Goal: Task Accomplishment & Management: Use online tool/utility

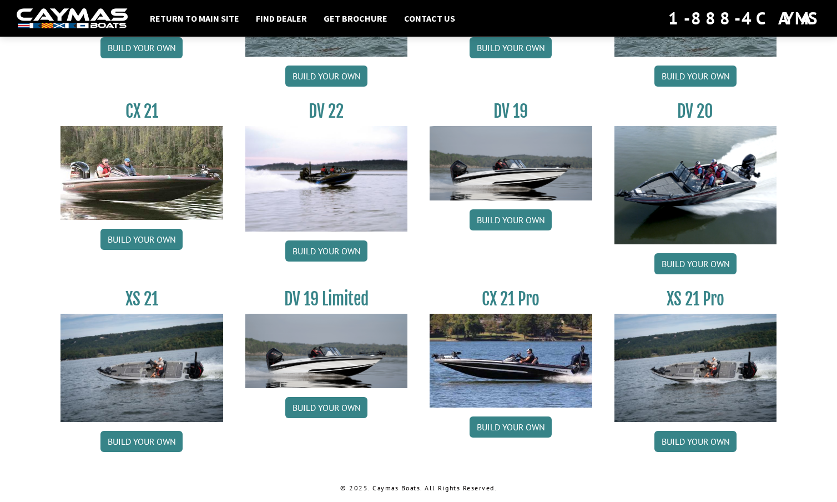
scroll to position [1263, 0]
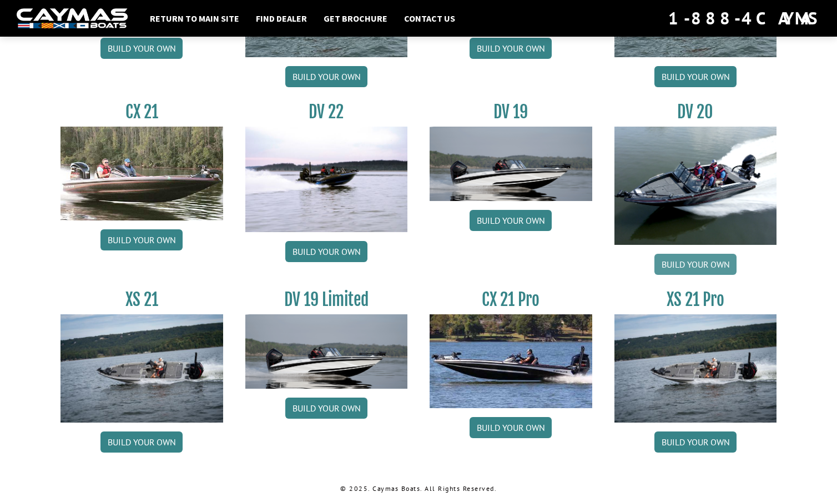
click at [694, 264] on link "Build your own" at bounding box center [696, 264] width 82 height 21
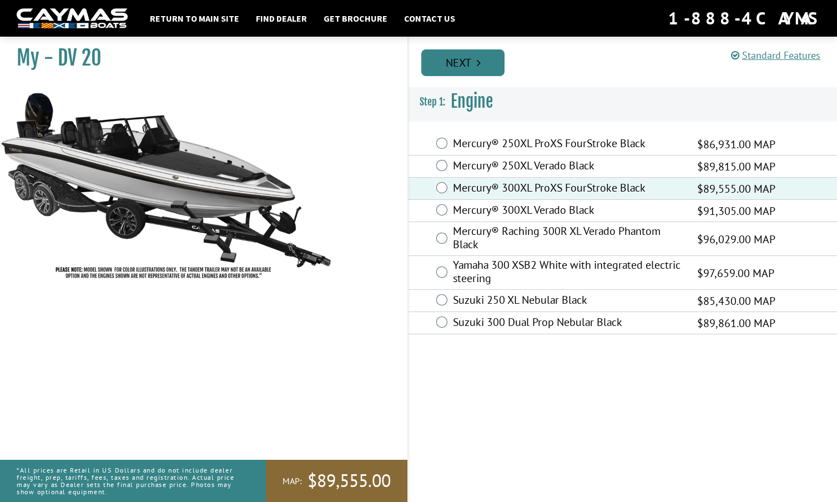
click at [483, 62] on link "Next" at bounding box center [463, 62] width 83 height 27
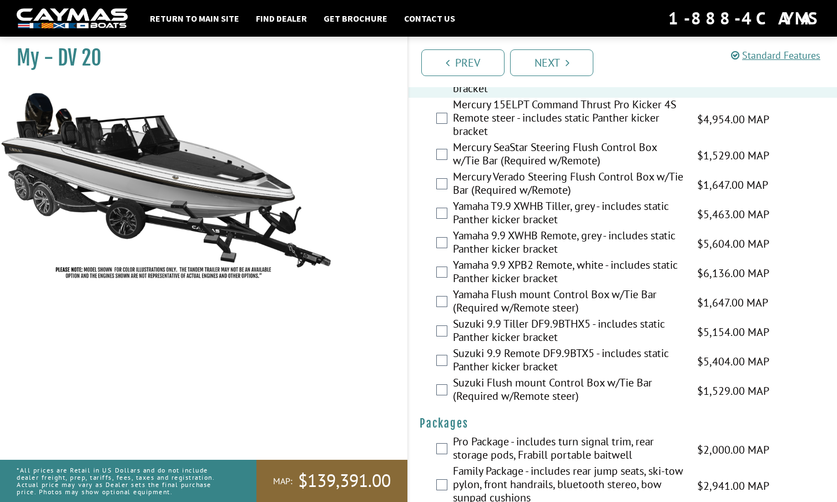
scroll to position [3031, 0]
click at [565, 57] on link "Next" at bounding box center [551, 62] width 83 height 27
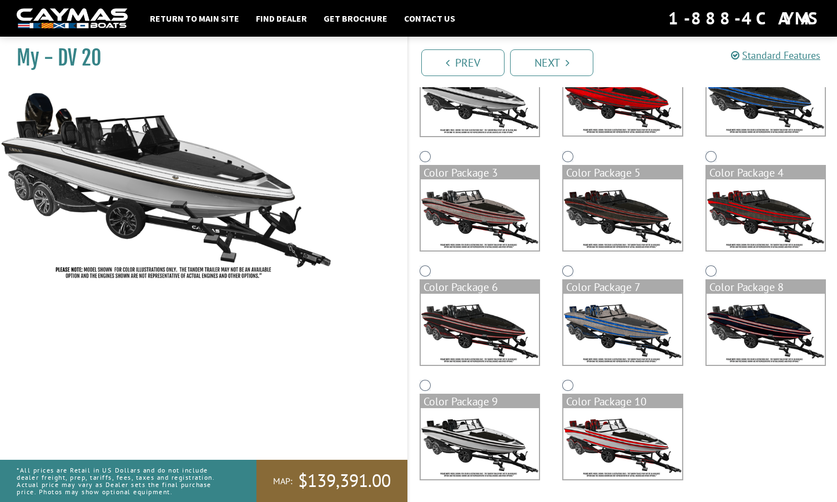
scroll to position [149, 0]
click at [544, 58] on link "Next" at bounding box center [551, 62] width 83 height 27
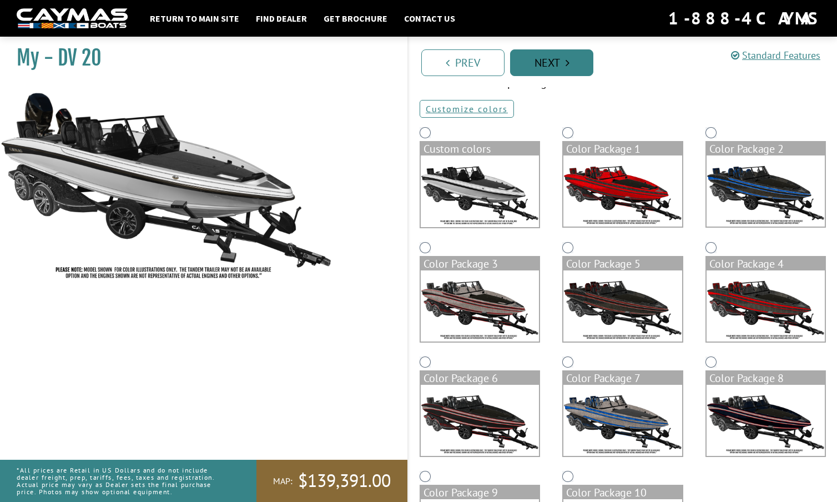
scroll to position [63, 0]
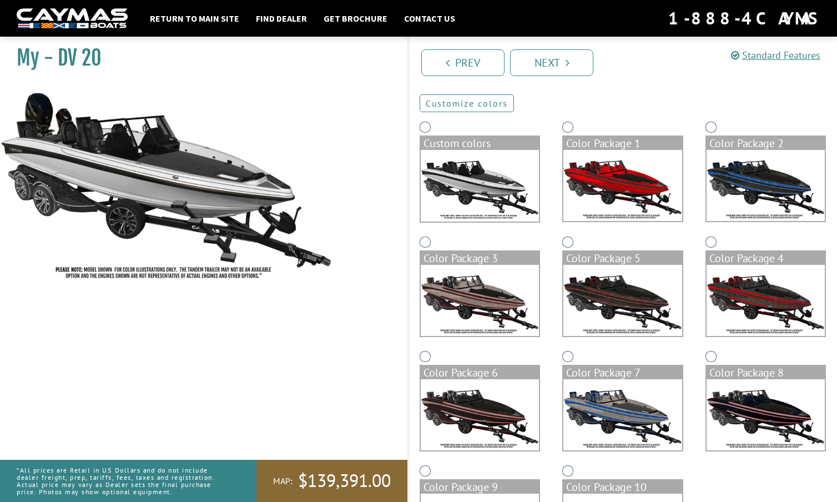
click at [496, 101] on link "Customize colors" at bounding box center [467, 103] width 94 height 18
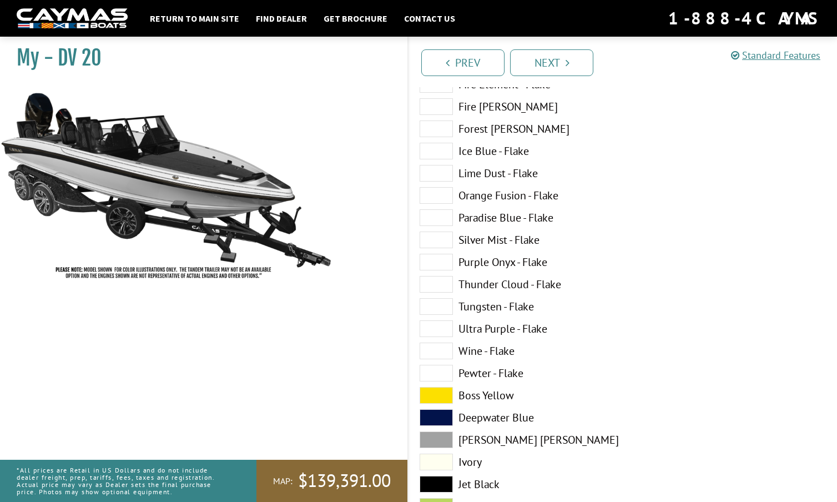
scroll to position [261, 0]
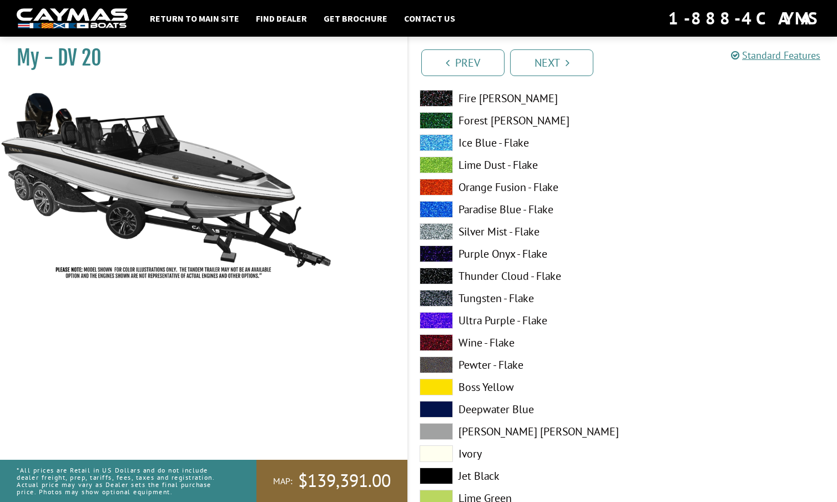
click at [437, 250] on span at bounding box center [436, 253] width 33 height 17
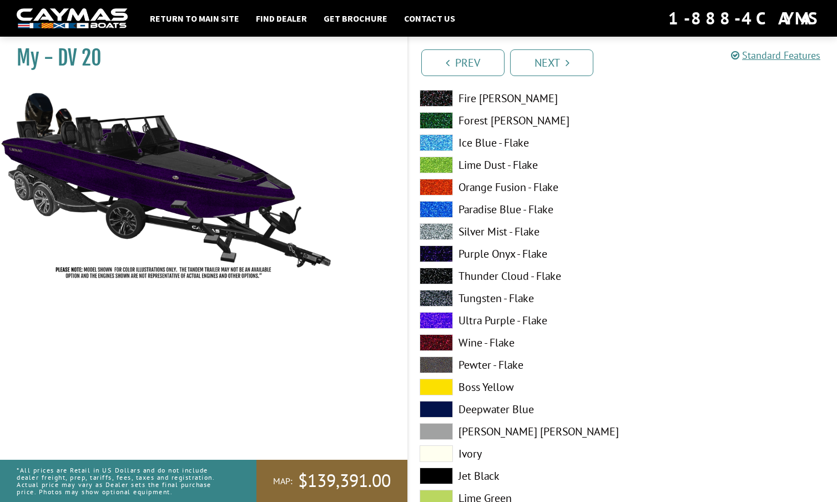
click at [439, 270] on span at bounding box center [436, 276] width 33 height 17
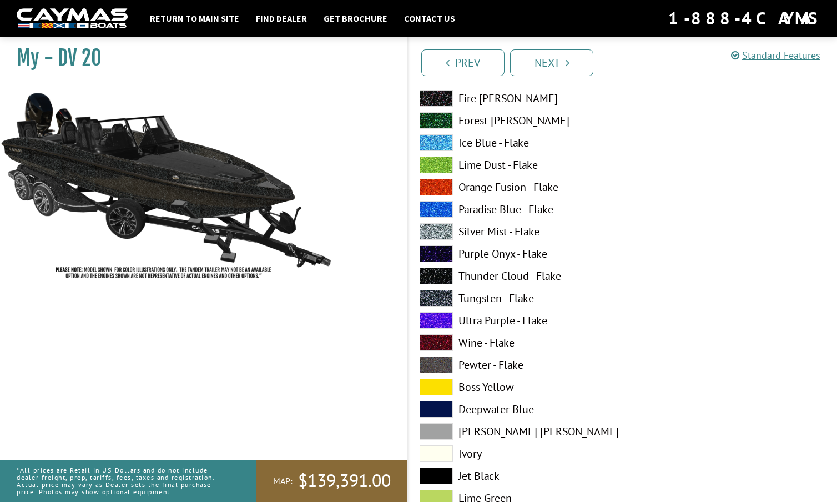
click at [440, 294] on span at bounding box center [436, 298] width 33 height 17
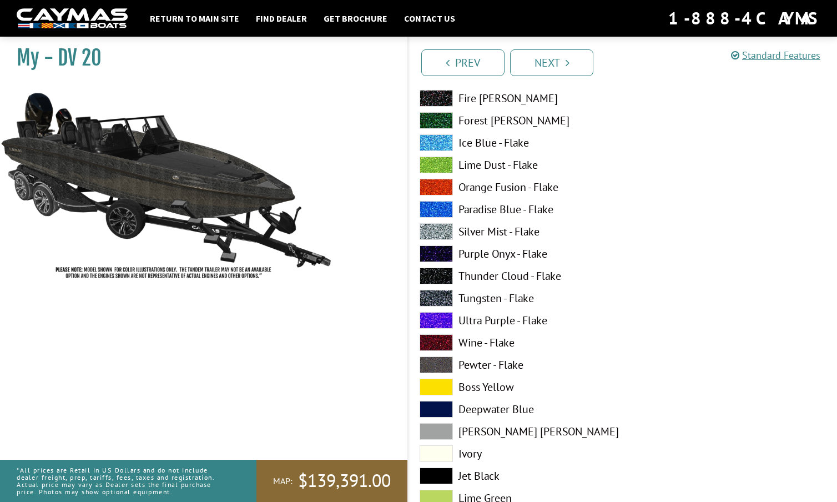
click at [445, 360] on span at bounding box center [436, 365] width 33 height 17
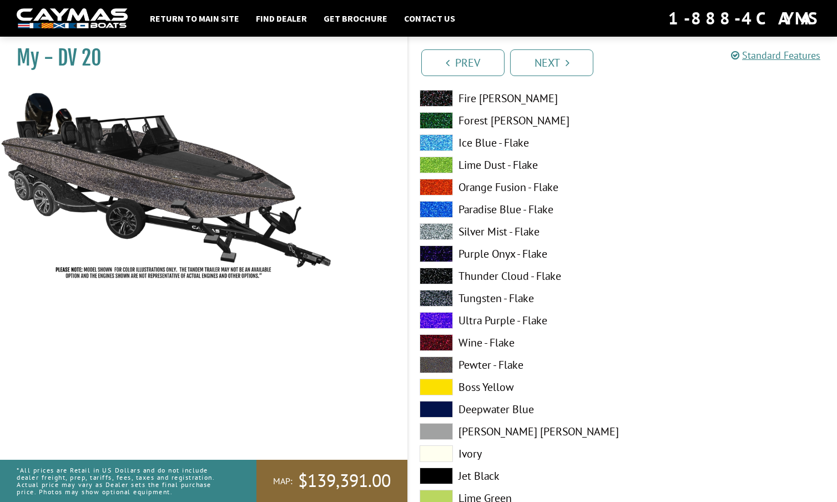
click at [435, 115] on span at bounding box center [436, 120] width 33 height 17
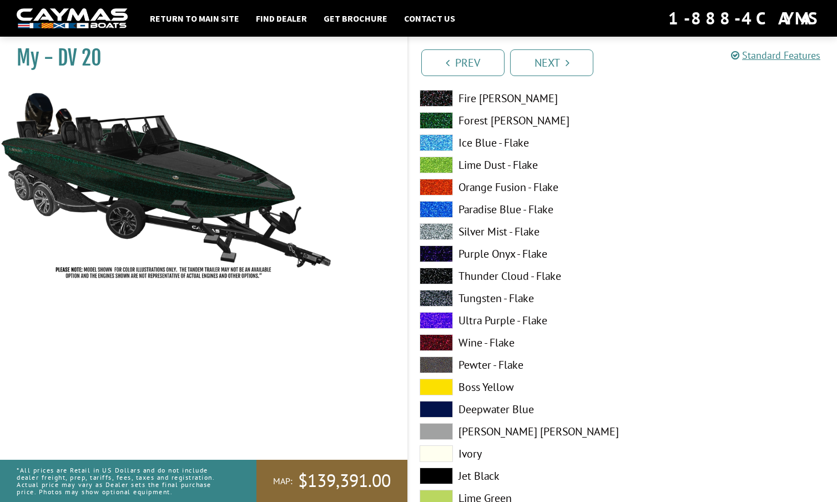
click at [440, 97] on span at bounding box center [436, 98] width 33 height 17
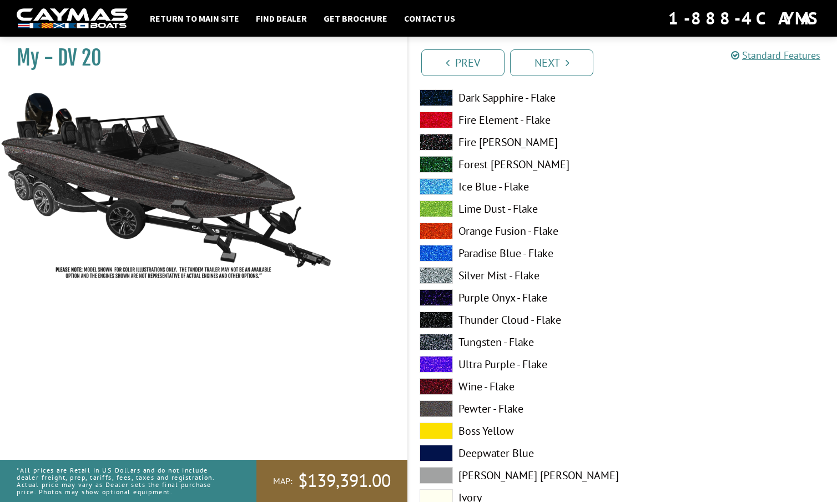
scroll to position [213, 0]
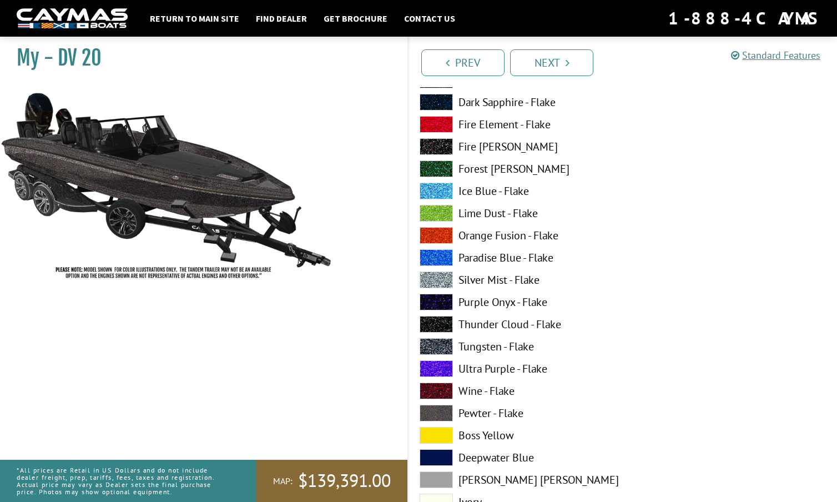
click at [440, 97] on span at bounding box center [436, 102] width 33 height 17
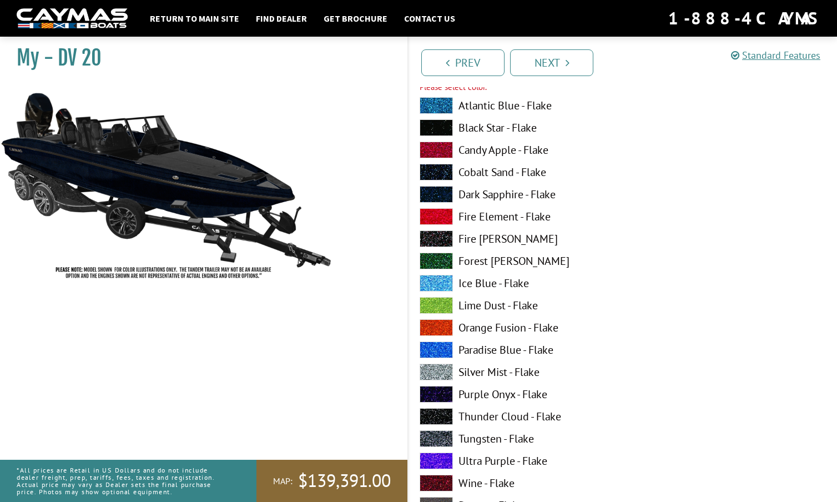
scroll to position [117, 0]
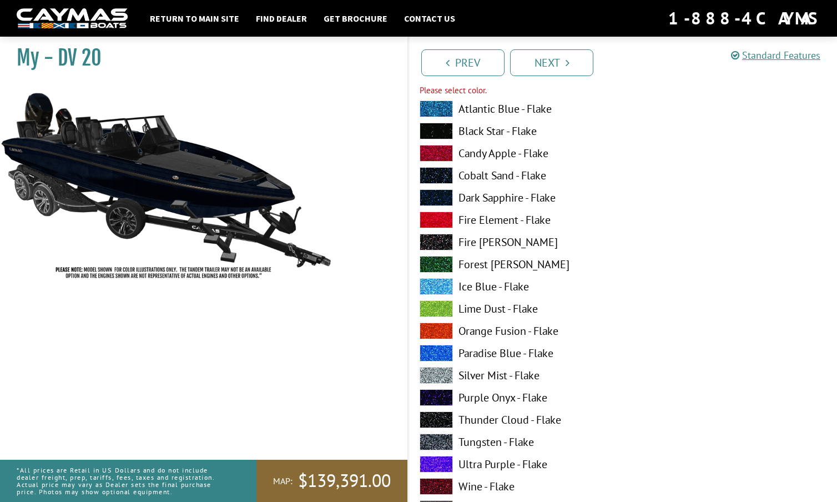
click at [440, 174] on span at bounding box center [436, 175] width 33 height 17
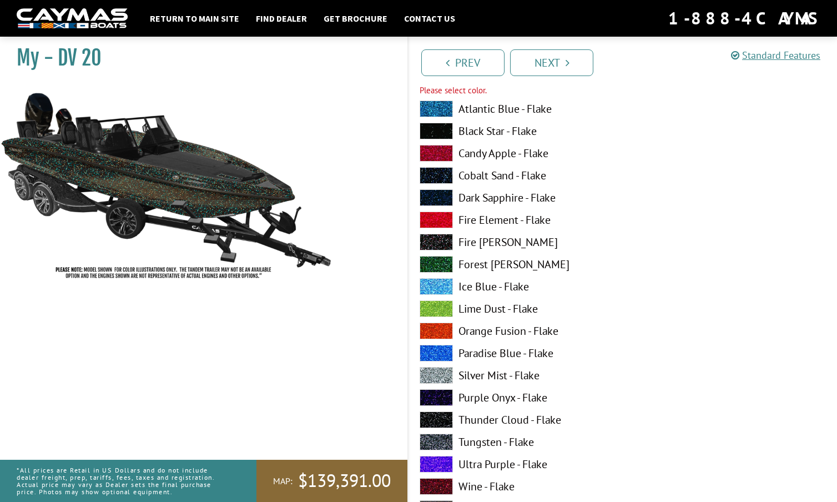
click at [440, 193] on span at bounding box center [436, 197] width 33 height 17
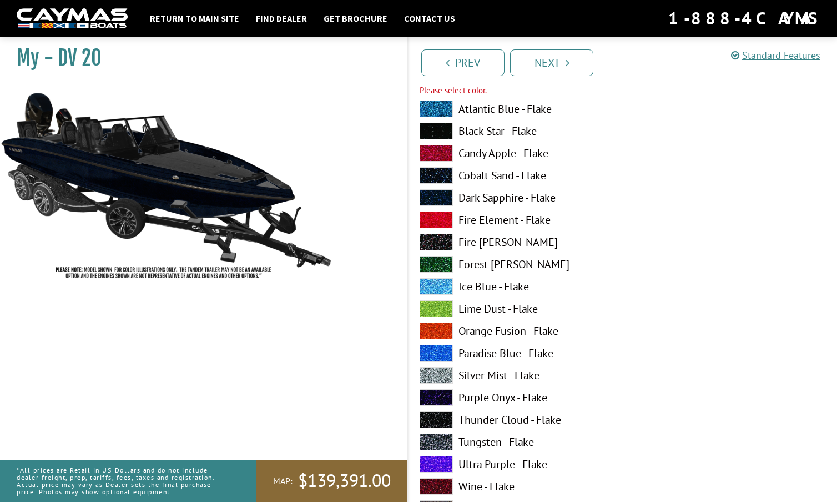
click at [440, 129] on span at bounding box center [436, 131] width 33 height 17
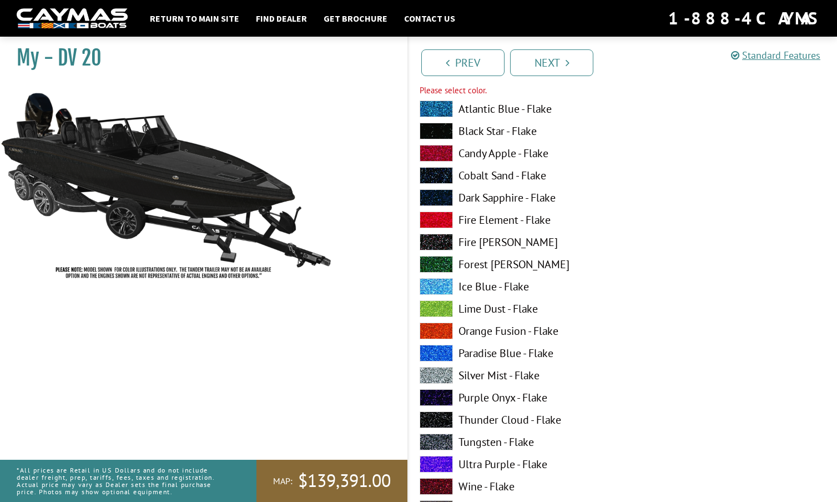
click at [442, 192] on span at bounding box center [436, 197] width 33 height 17
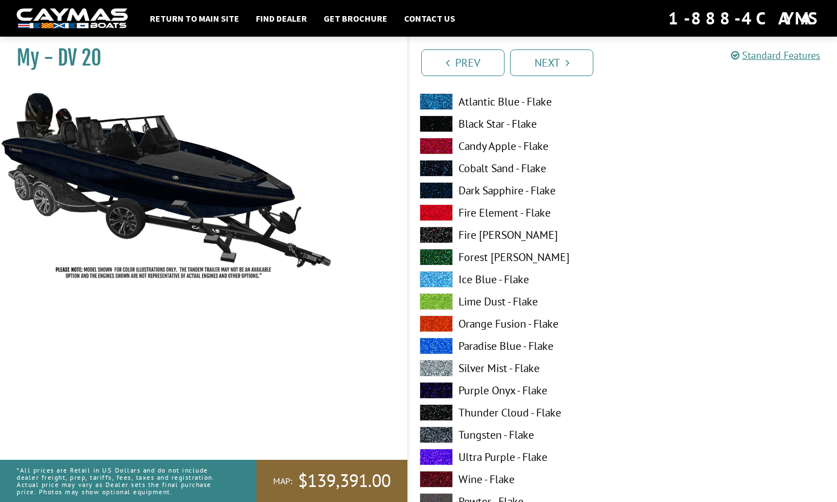
scroll to position [821, 0]
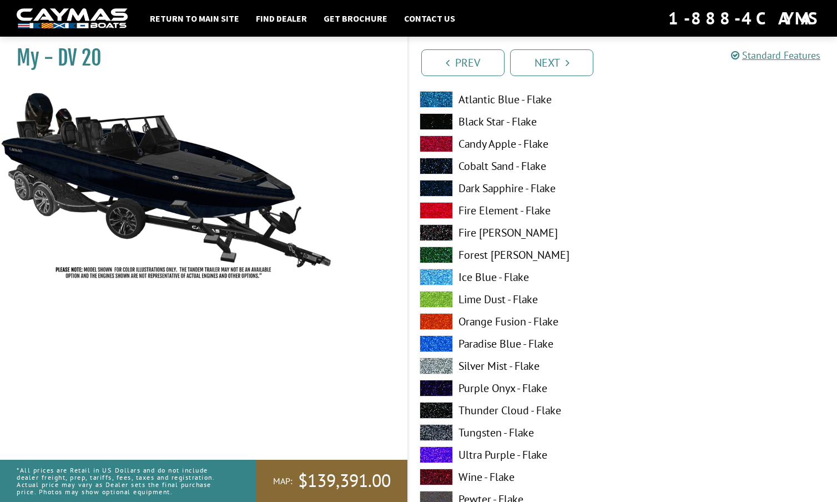
click at [436, 252] on span at bounding box center [436, 255] width 33 height 17
click at [441, 161] on span at bounding box center [436, 166] width 33 height 17
click at [440, 142] on span at bounding box center [436, 144] width 33 height 17
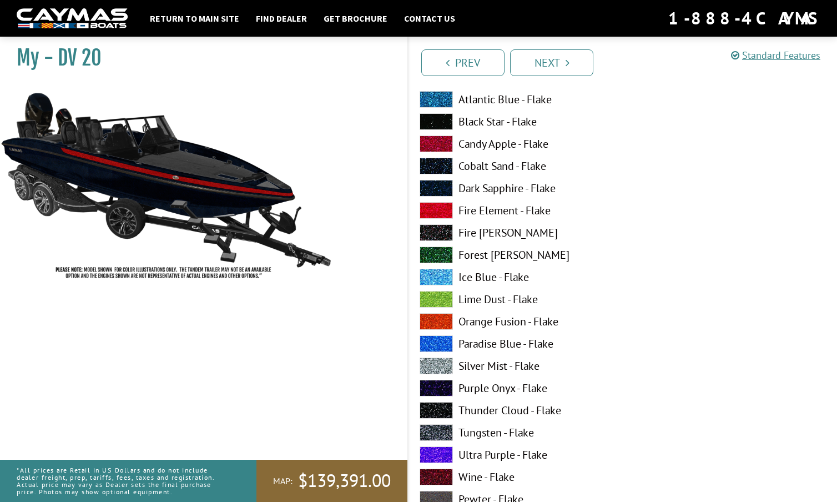
click at [440, 142] on span at bounding box center [436, 144] width 33 height 17
click at [437, 93] on span at bounding box center [436, 99] width 33 height 17
click at [439, 339] on span at bounding box center [436, 343] width 33 height 17
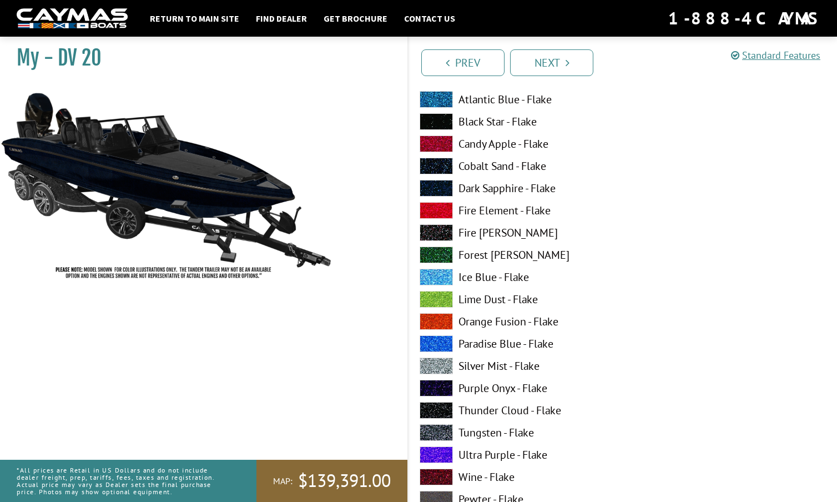
click at [439, 360] on span at bounding box center [436, 366] width 33 height 17
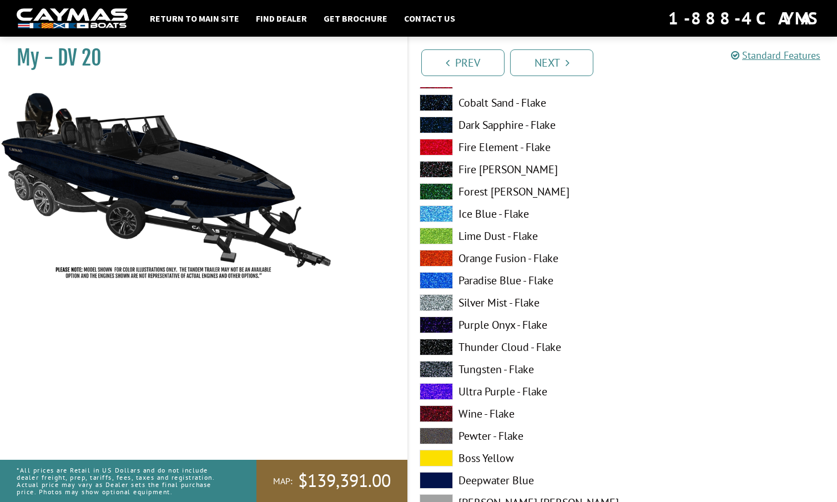
scroll to position [885, 0]
click at [440, 325] on span at bounding box center [436, 324] width 33 height 17
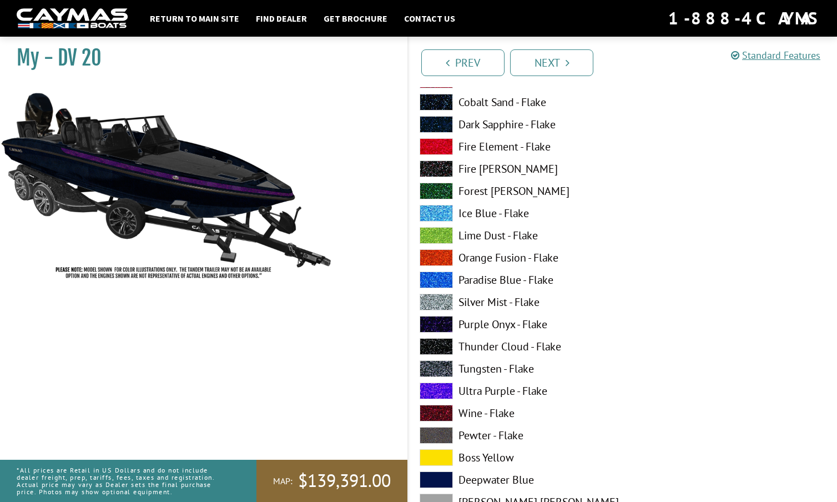
click at [440, 325] on span at bounding box center [436, 324] width 33 height 17
click at [443, 343] on span at bounding box center [436, 346] width 33 height 17
click at [443, 408] on span at bounding box center [436, 413] width 33 height 17
click at [444, 340] on span at bounding box center [436, 346] width 33 height 17
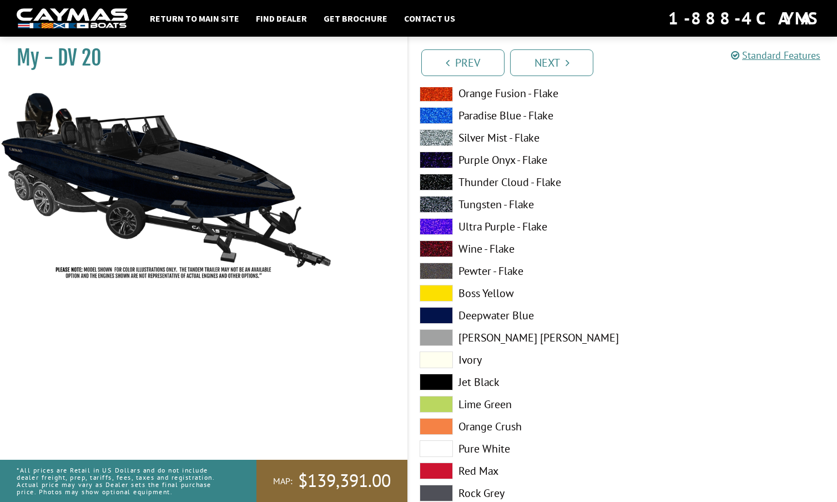
scroll to position [1054, 0]
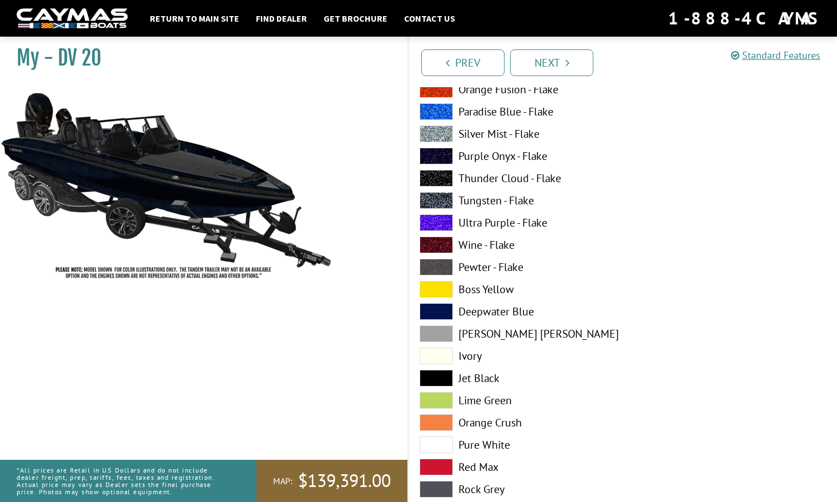
click at [444, 328] on span at bounding box center [436, 333] width 33 height 17
click at [439, 174] on span at bounding box center [436, 178] width 33 height 17
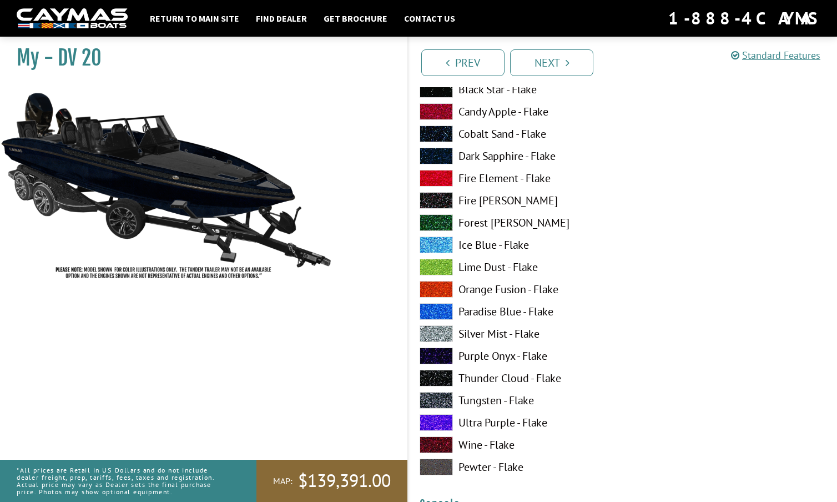
scroll to position [1552, 0]
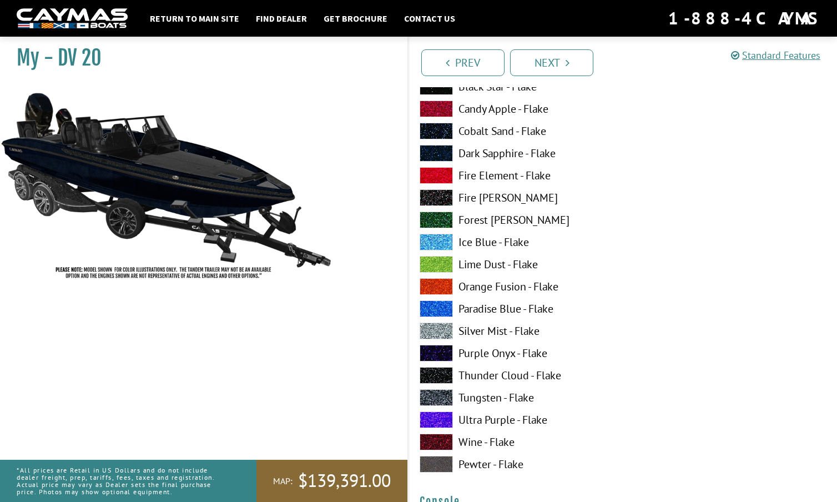
click at [445, 328] on span at bounding box center [436, 331] width 33 height 17
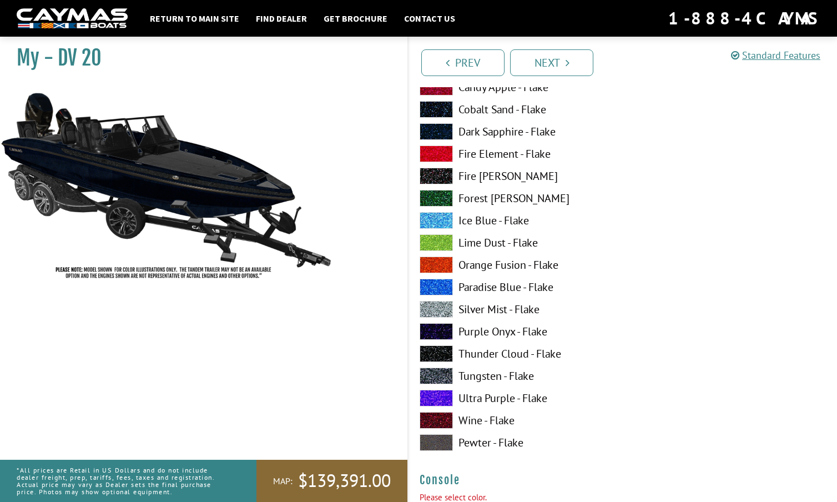
scroll to position [1577, 0]
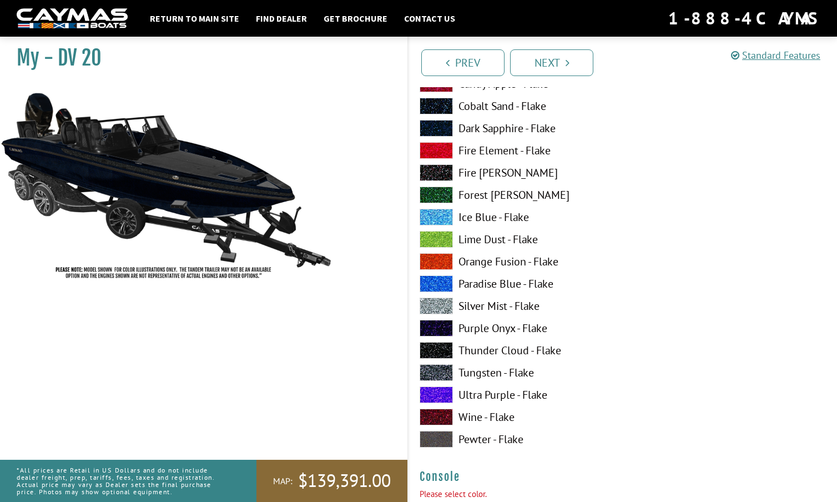
click at [440, 344] on span at bounding box center [436, 350] width 33 height 17
click at [443, 364] on span at bounding box center [436, 372] width 33 height 17
click at [442, 388] on span at bounding box center [436, 395] width 33 height 17
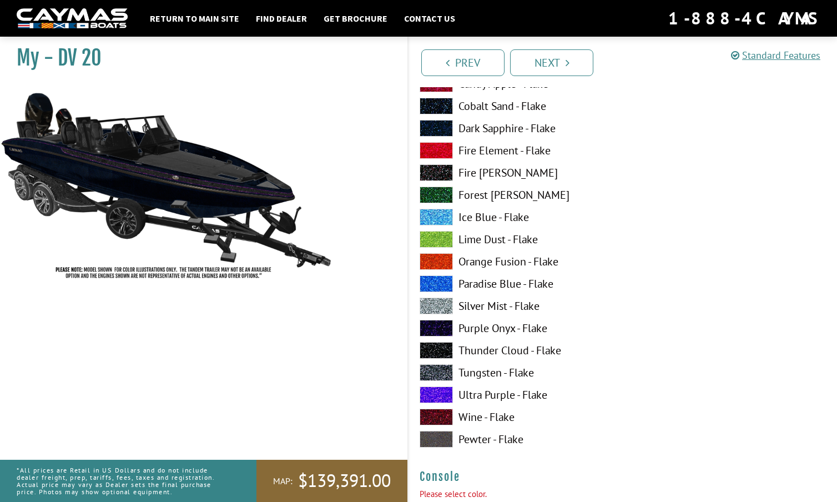
click at [442, 388] on span at bounding box center [436, 395] width 33 height 17
click at [444, 152] on span at bounding box center [436, 150] width 33 height 17
click at [444, 151] on span at bounding box center [436, 150] width 33 height 17
click at [444, 124] on span at bounding box center [436, 128] width 33 height 17
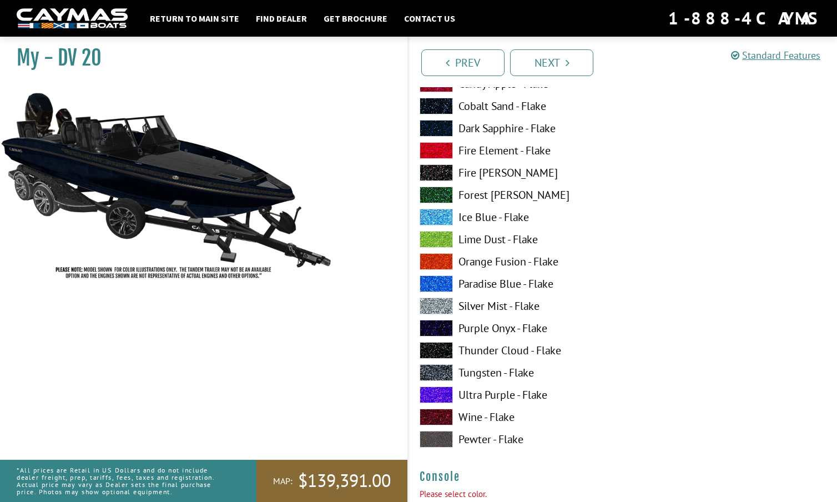
click at [445, 99] on span at bounding box center [436, 106] width 33 height 17
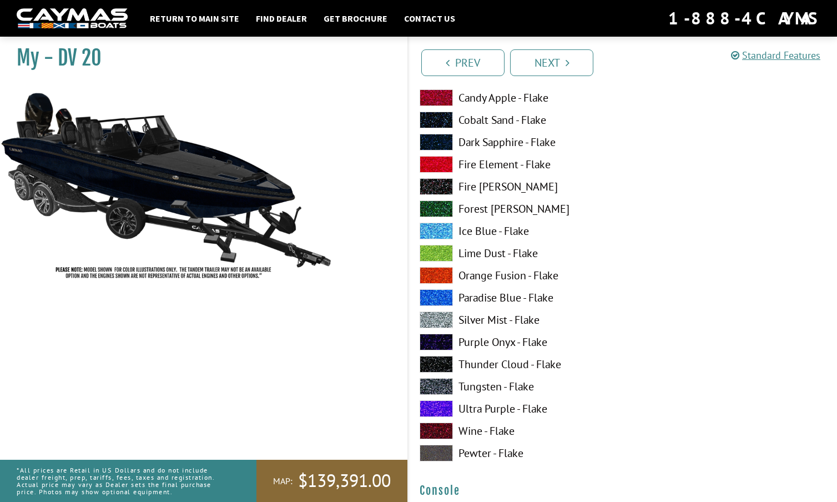
scroll to position [1547, 0]
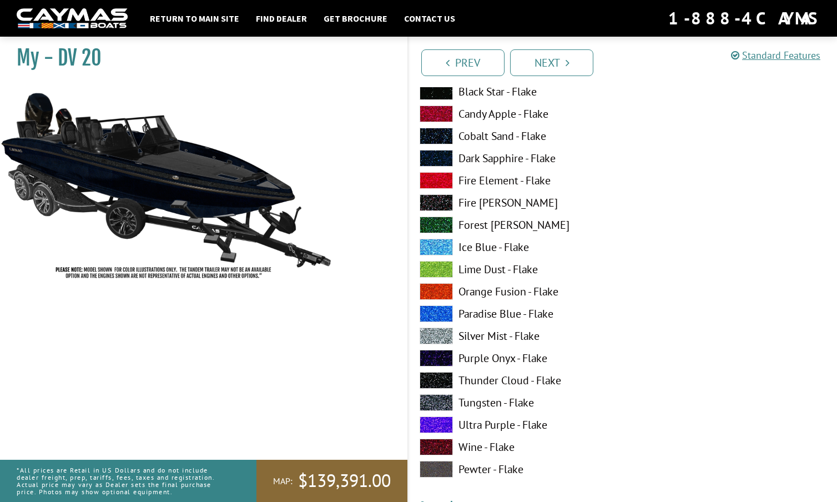
click at [444, 106] on span at bounding box center [436, 114] width 33 height 17
click at [443, 110] on span at bounding box center [436, 114] width 33 height 17
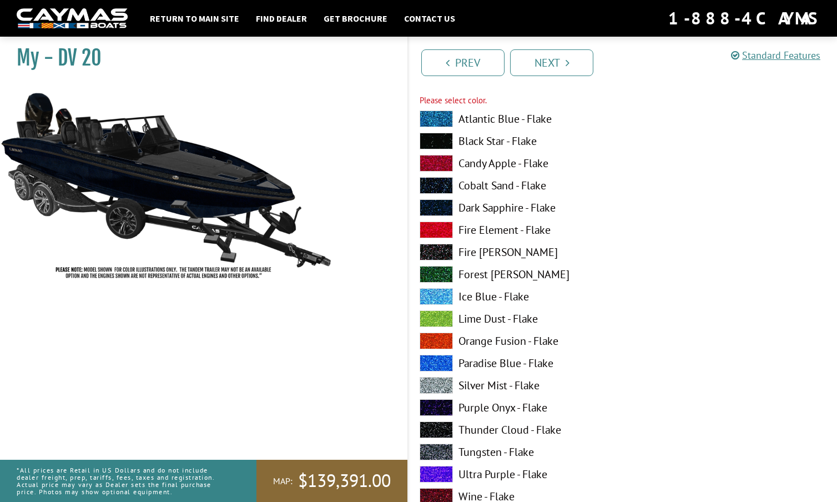
scroll to position [1492, 0]
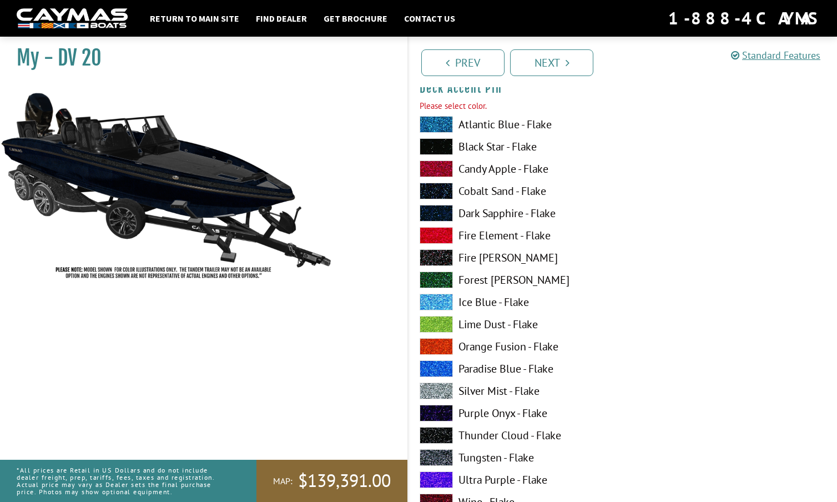
click at [440, 117] on span at bounding box center [436, 124] width 33 height 17
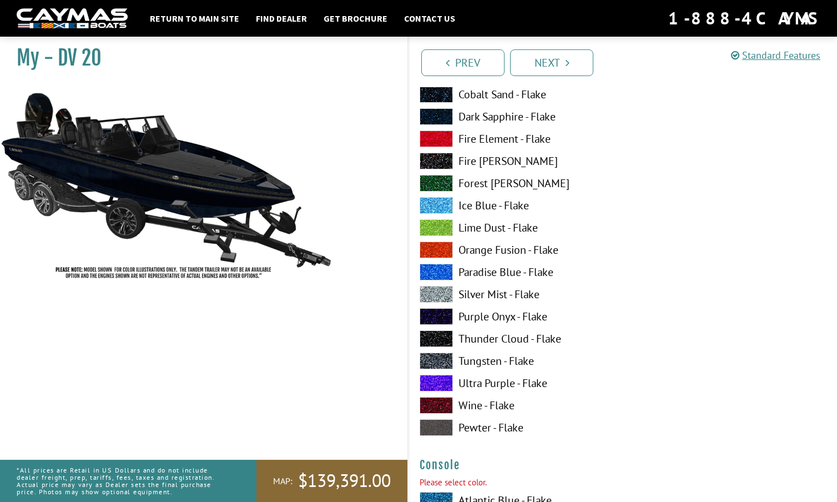
scroll to position [1602, 0]
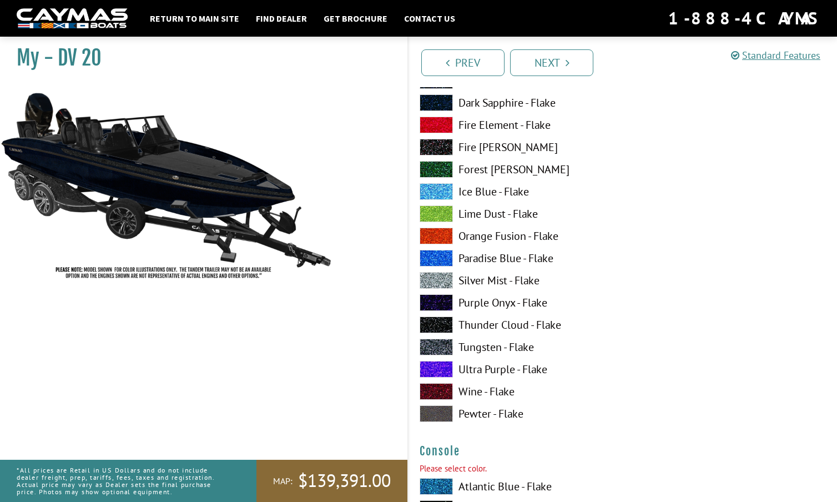
click at [439, 367] on span at bounding box center [436, 369] width 33 height 17
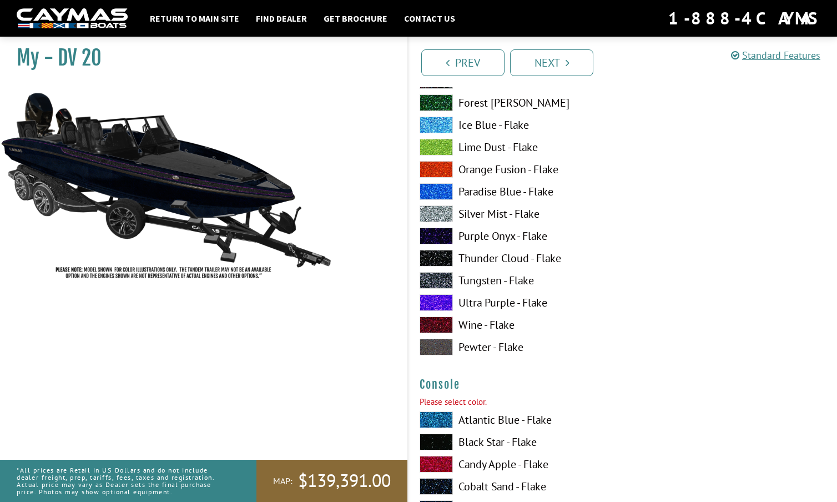
scroll to position [1669, 0]
click at [445, 342] on span at bounding box center [436, 346] width 33 height 17
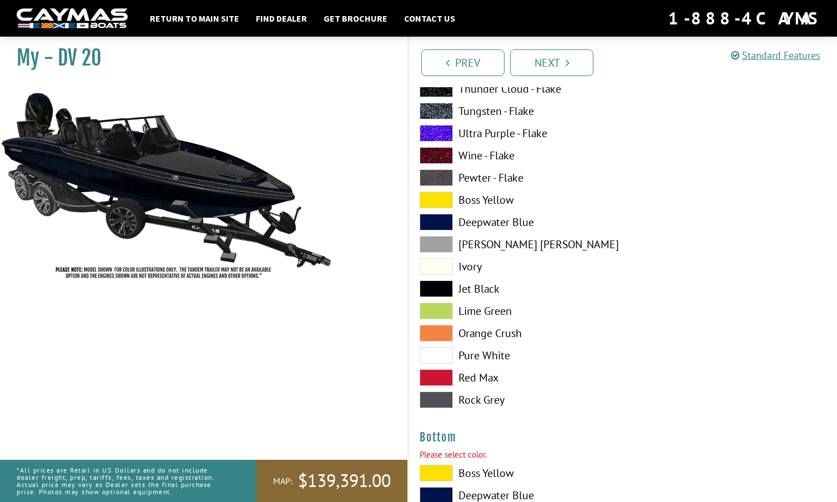
scroll to position [2309, 0]
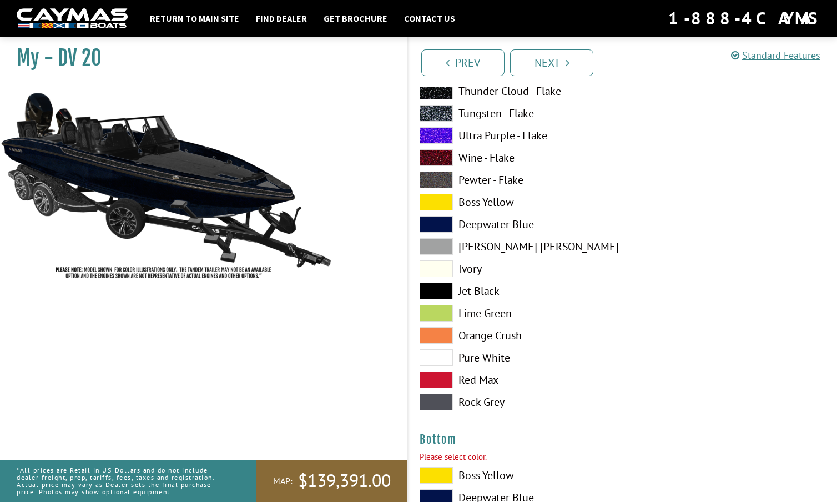
click at [437, 173] on span at bounding box center [436, 180] width 33 height 17
click at [440, 220] on span at bounding box center [436, 224] width 33 height 17
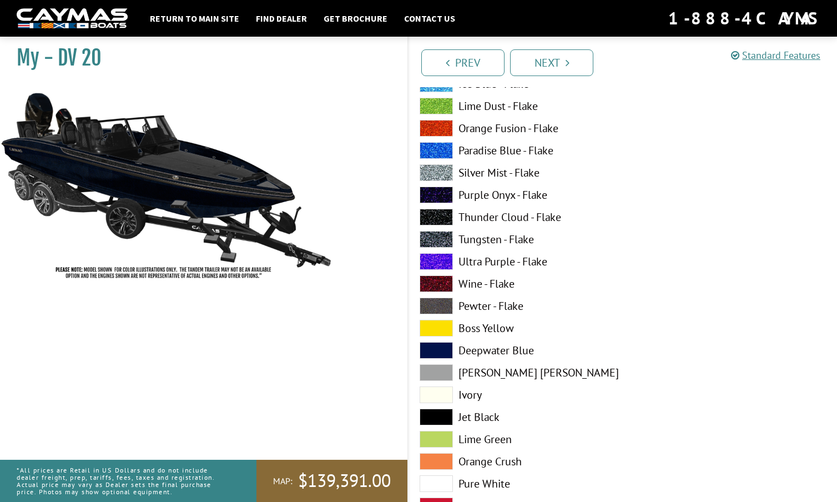
scroll to position [2184, 0]
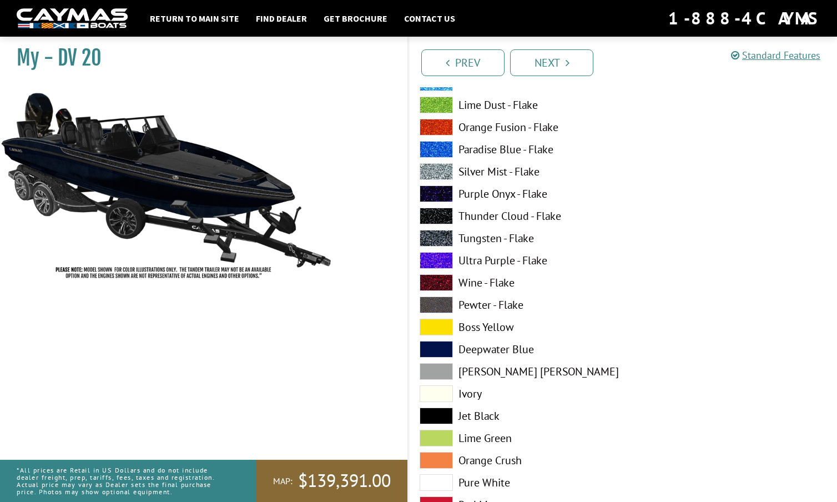
click at [439, 213] on span at bounding box center [436, 216] width 33 height 17
click at [440, 189] on span at bounding box center [436, 193] width 33 height 17
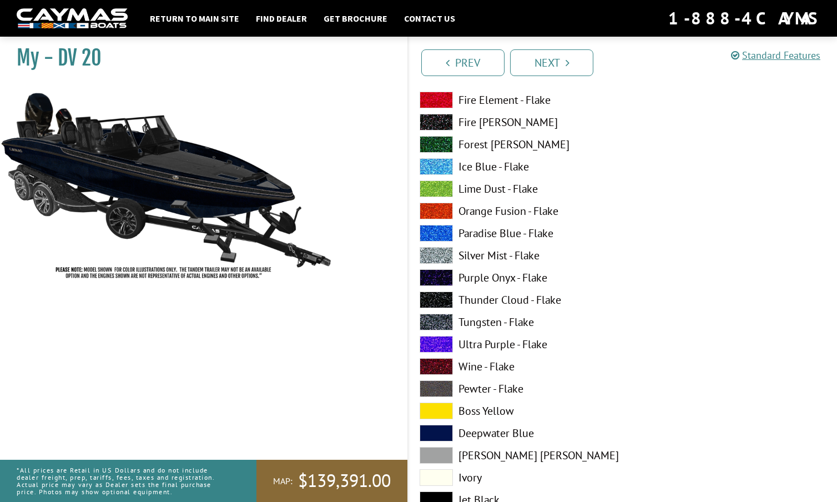
scroll to position [2089, 0]
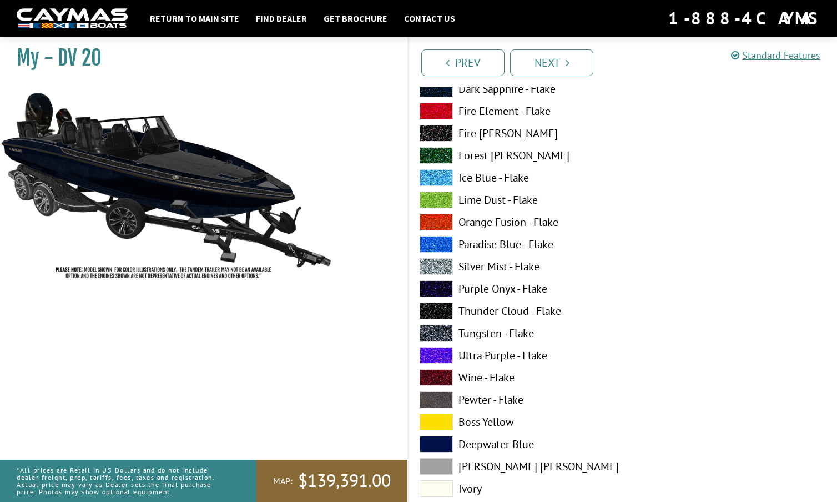
click at [438, 127] on span at bounding box center [436, 133] width 33 height 17
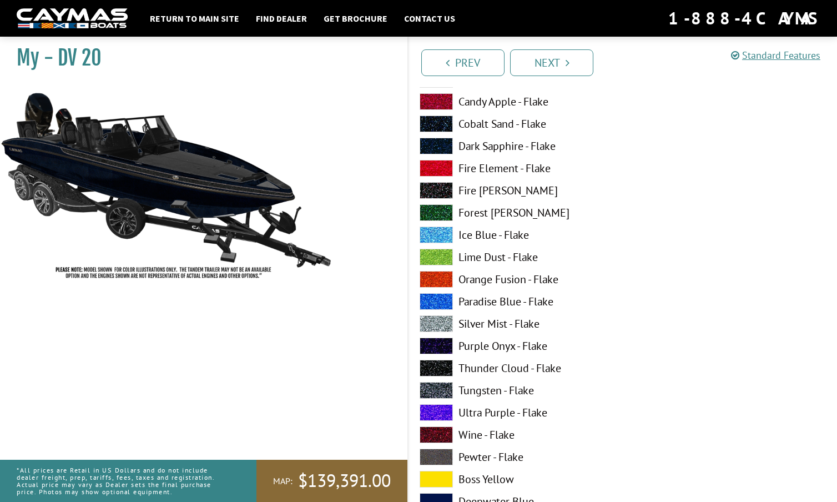
scroll to position [2029, 0]
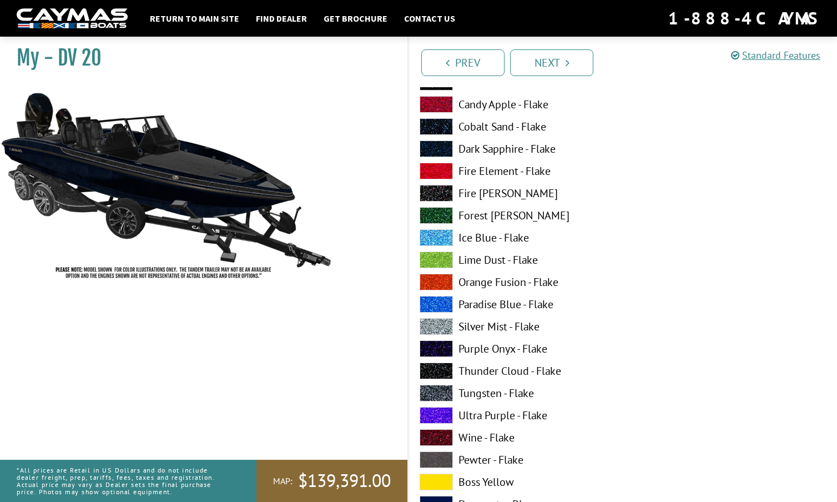
click at [440, 144] on span at bounding box center [436, 149] width 33 height 17
click at [440, 120] on span at bounding box center [436, 126] width 33 height 17
click at [440, 143] on span at bounding box center [436, 149] width 33 height 17
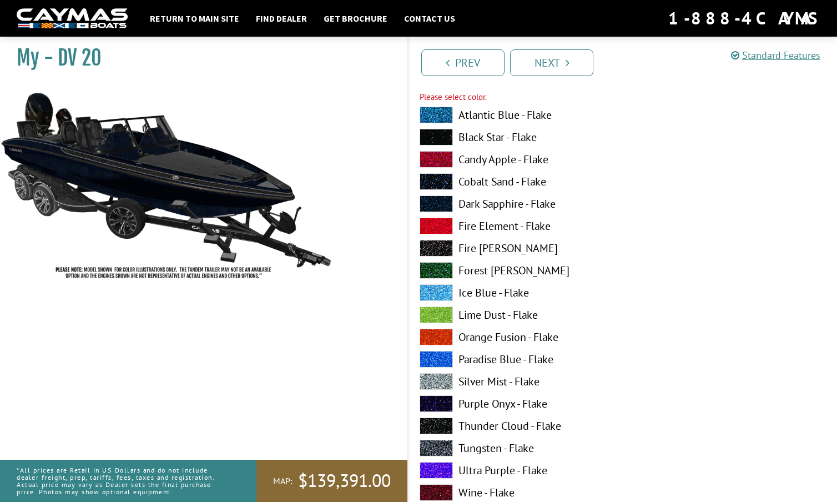
scroll to position [1967, 0]
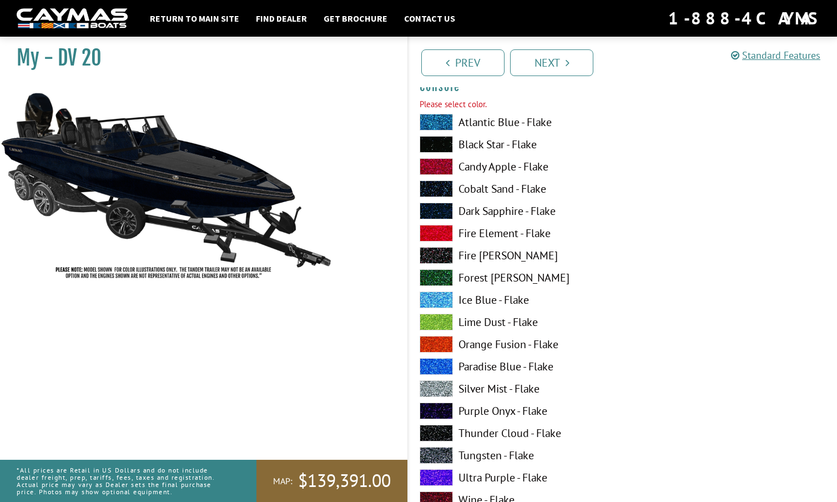
click at [439, 146] on span at bounding box center [436, 144] width 33 height 17
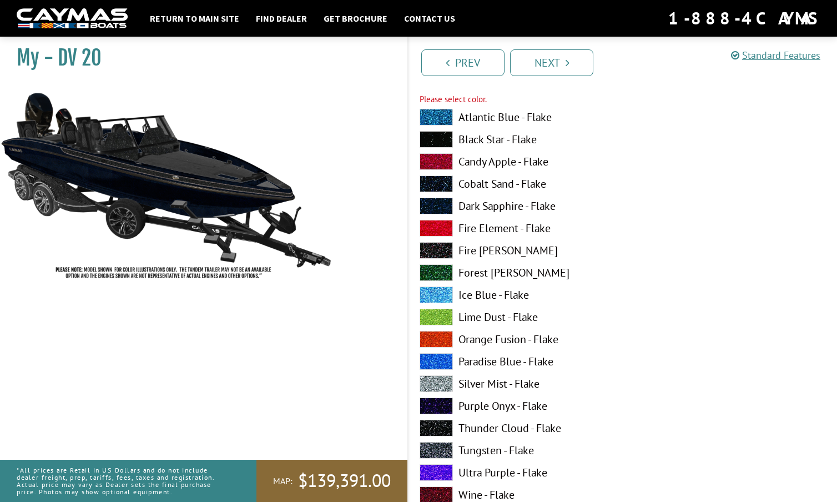
scroll to position [1978, 0]
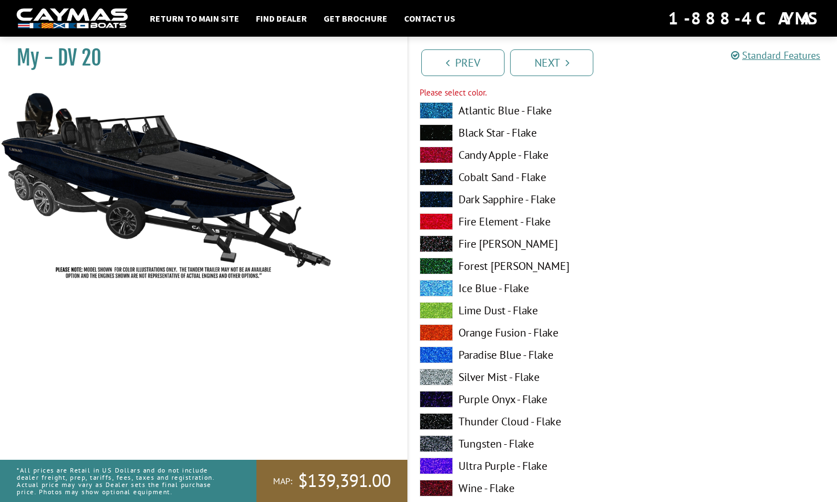
click at [443, 198] on span at bounding box center [436, 199] width 33 height 17
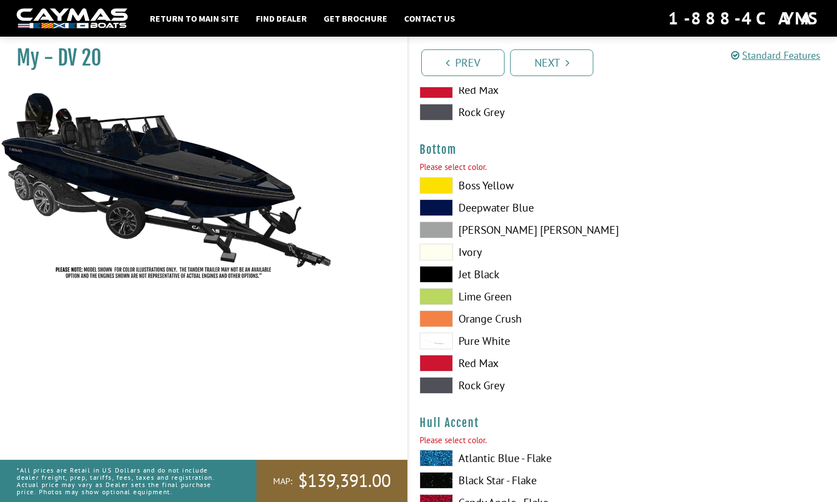
scroll to position [2596, 0]
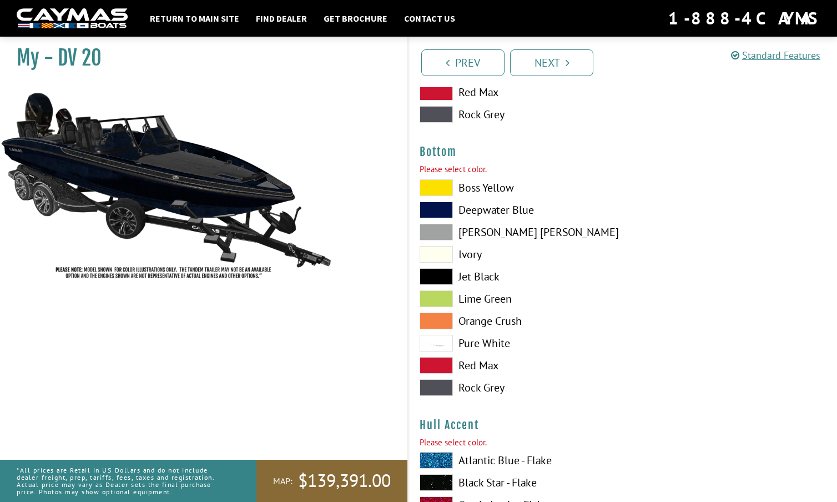
click at [437, 230] on span at bounding box center [436, 232] width 33 height 17
click at [439, 274] on span at bounding box center [436, 276] width 33 height 17
click at [439, 206] on span at bounding box center [436, 210] width 33 height 17
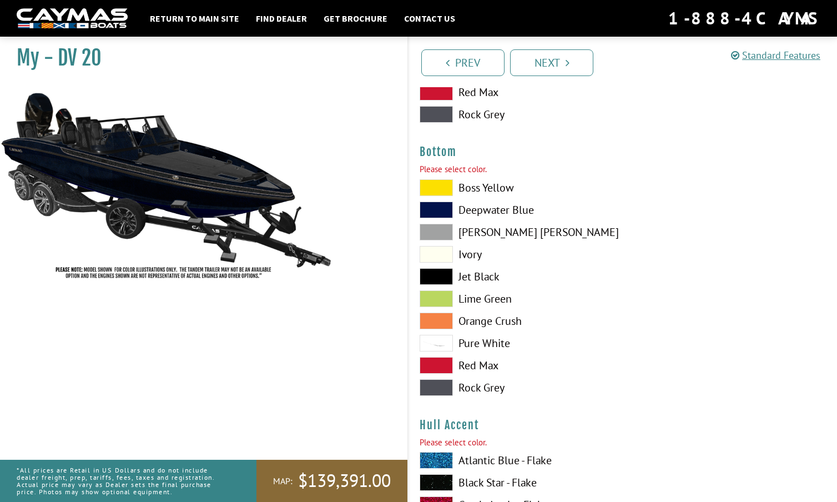
click at [441, 270] on span at bounding box center [436, 276] width 33 height 17
click at [440, 382] on span at bounding box center [436, 387] width 33 height 17
click at [445, 247] on span at bounding box center [436, 254] width 33 height 17
click at [444, 224] on span at bounding box center [436, 232] width 33 height 17
click at [440, 206] on span at bounding box center [436, 210] width 33 height 17
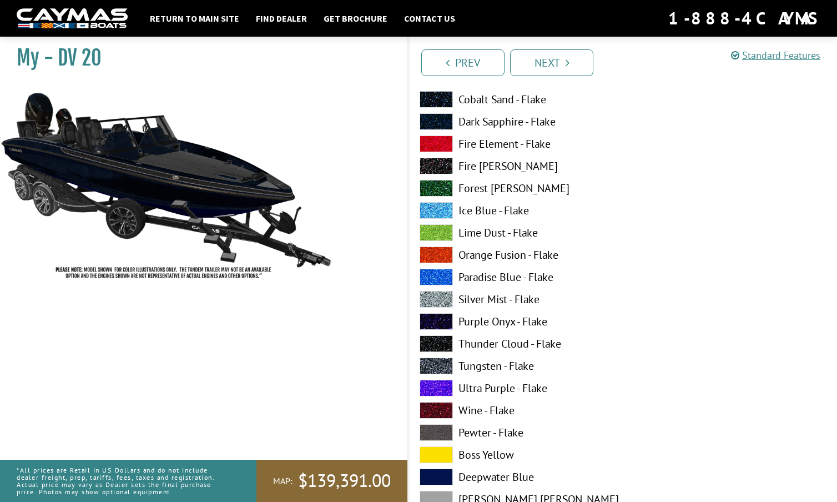
scroll to position [3027, 0]
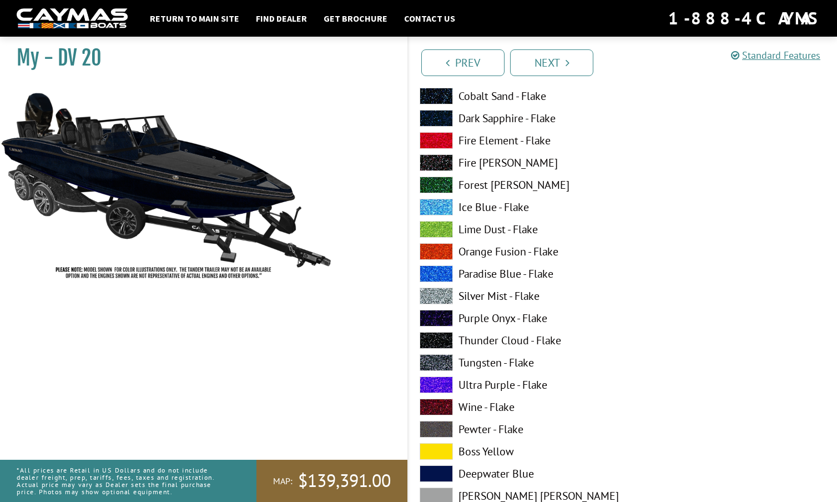
click at [440, 293] on span at bounding box center [436, 296] width 33 height 17
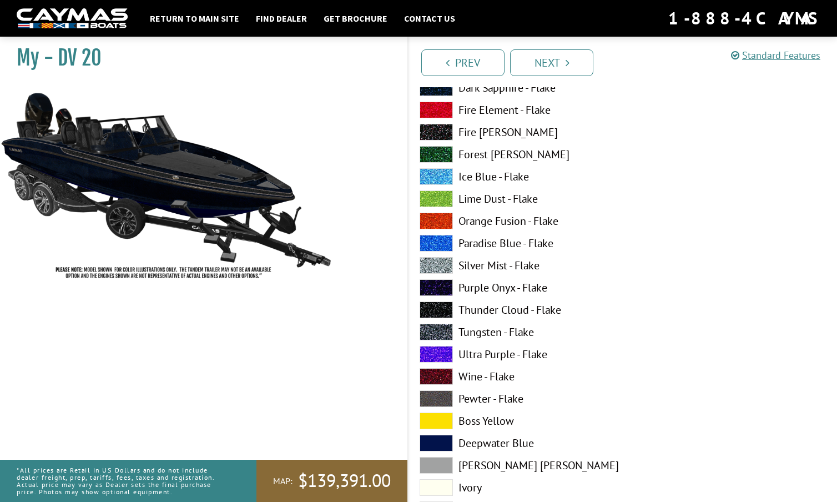
scroll to position [3064, 0]
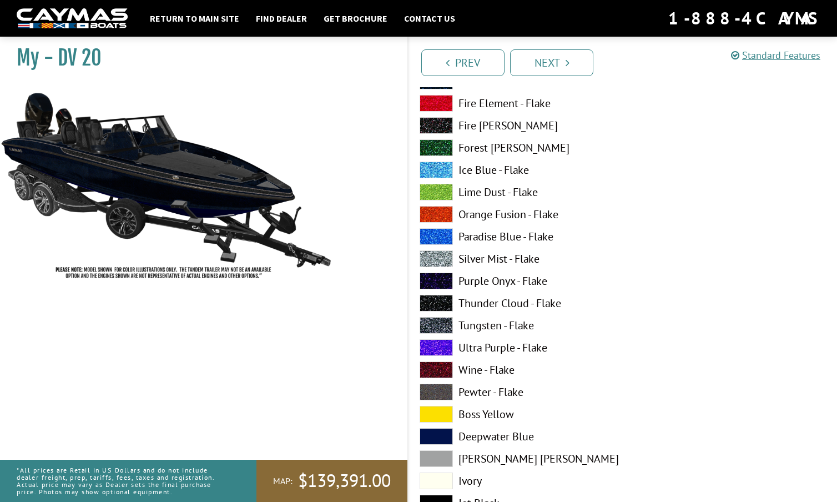
click at [438, 325] on span at bounding box center [436, 325] width 33 height 17
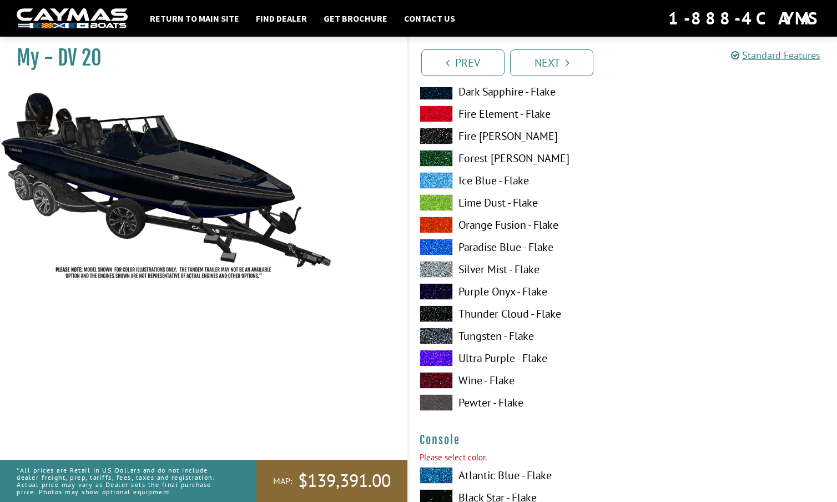
scroll to position [1613, 0]
click at [442, 309] on span at bounding box center [436, 314] width 33 height 17
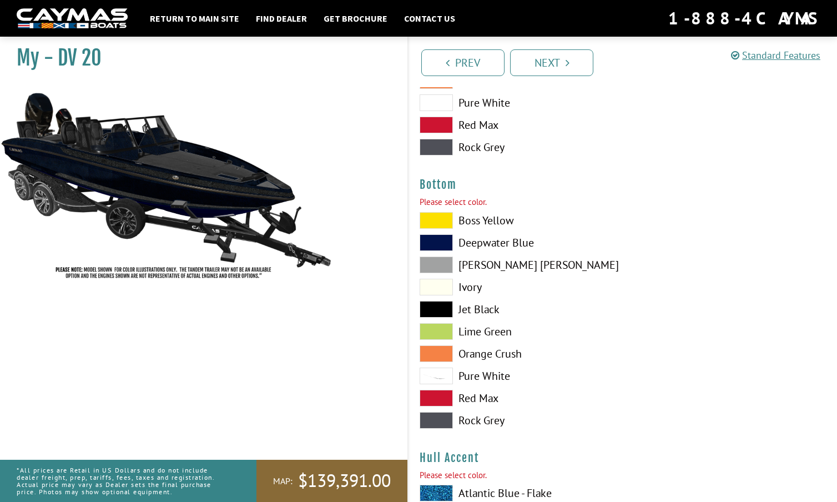
scroll to position [2565, 0]
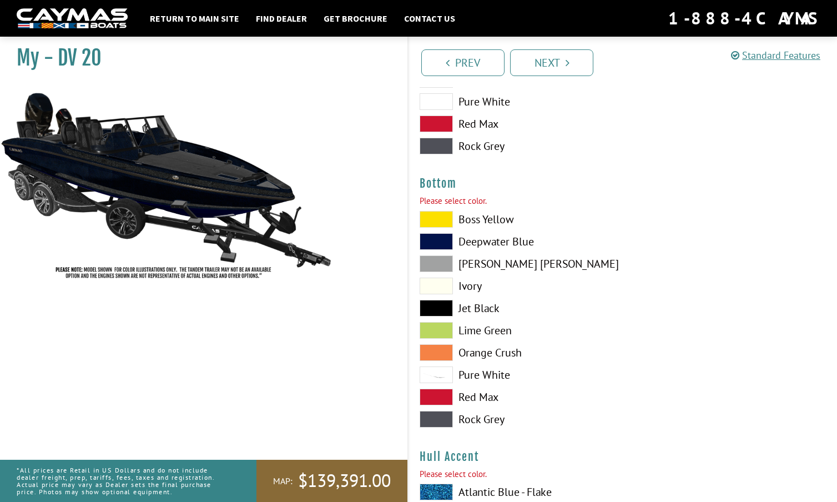
click at [441, 258] on span at bounding box center [436, 263] width 33 height 17
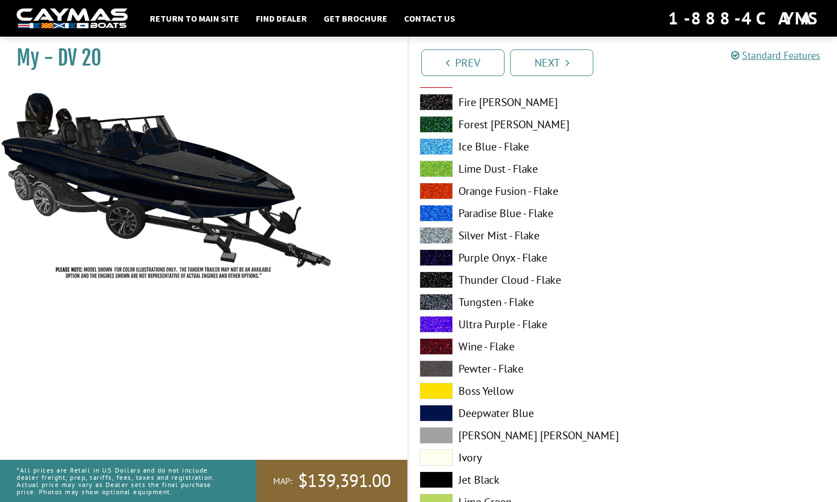
scroll to position [3094, 0]
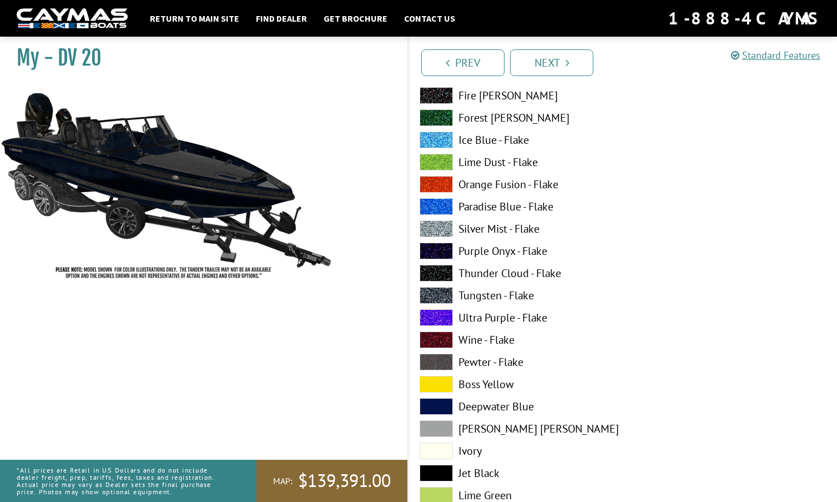
click at [440, 268] on span at bounding box center [436, 273] width 33 height 17
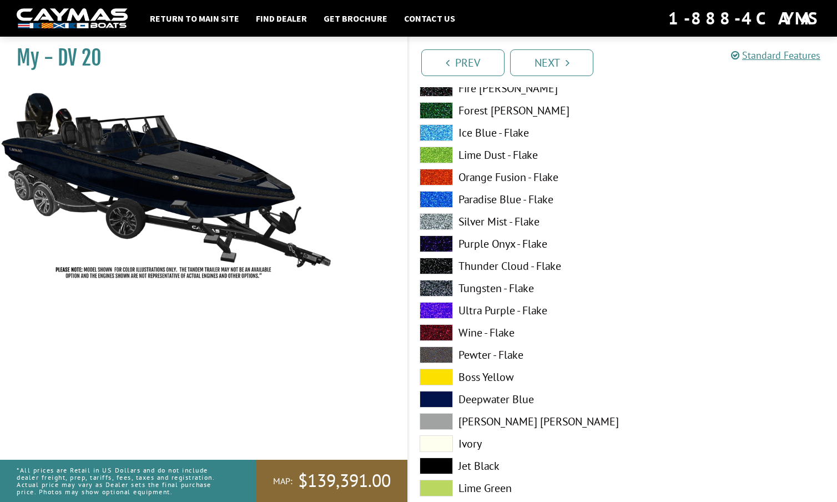
scroll to position [3102, 0]
click at [443, 258] on span at bounding box center [436, 265] width 33 height 17
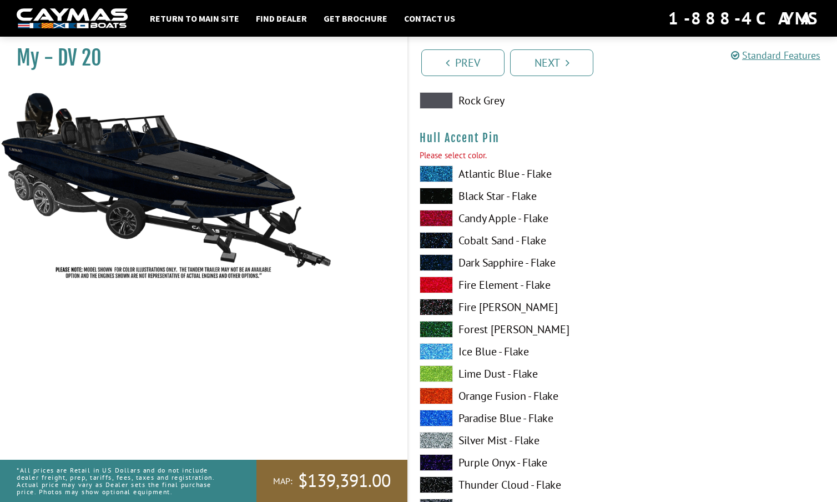
scroll to position [3579, 0]
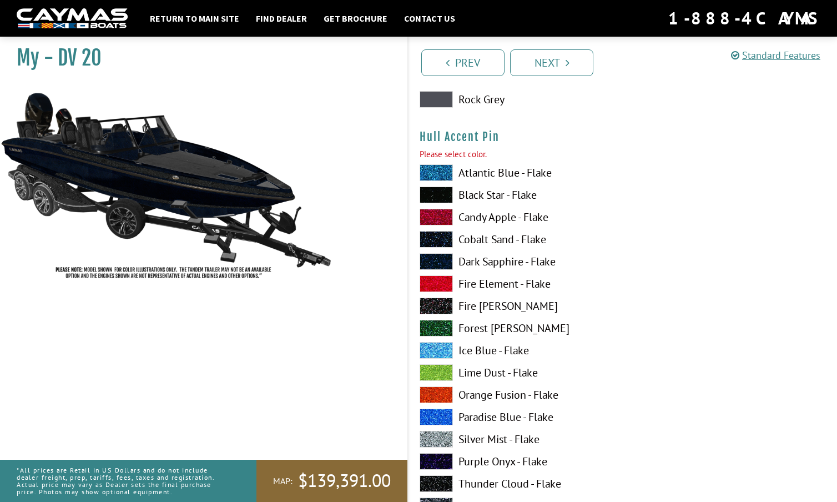
click at [442, 234] on span at bounding box center [436, 239] width 33 height 17
click at [443, 254] on span at bounding box center [436, 261] width 33 height 17
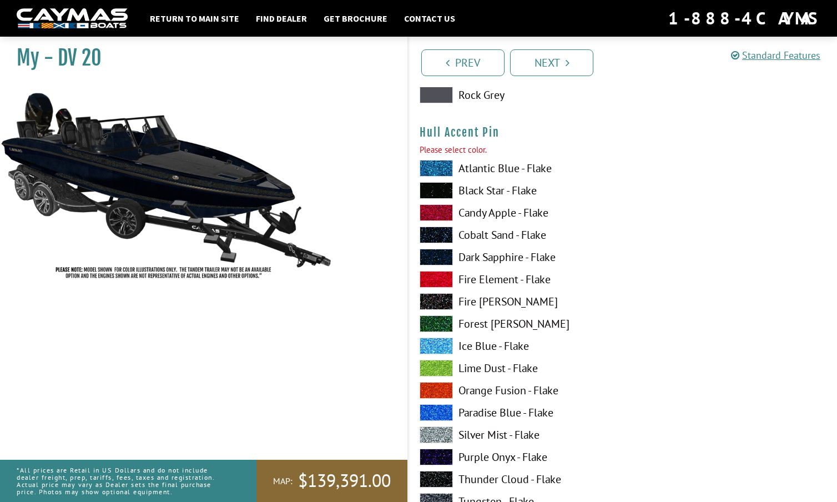
click at [443, 160] on span at bounding box center [436, 168] width 33 height 17
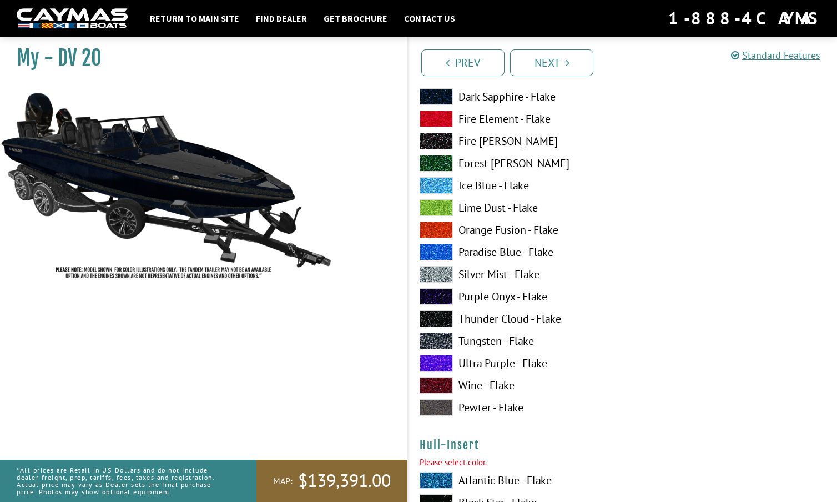
scroll to position [3745, 0]
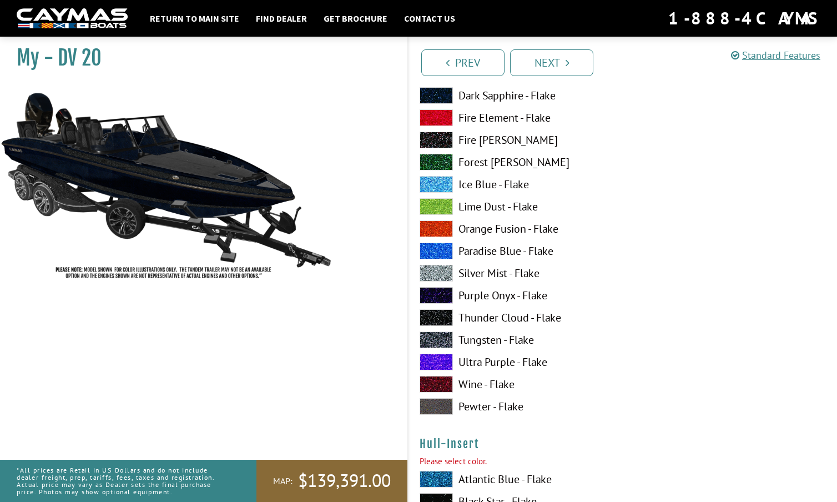
click at [435, 310] on span at bounding box center [436, 317] width 33 height 17
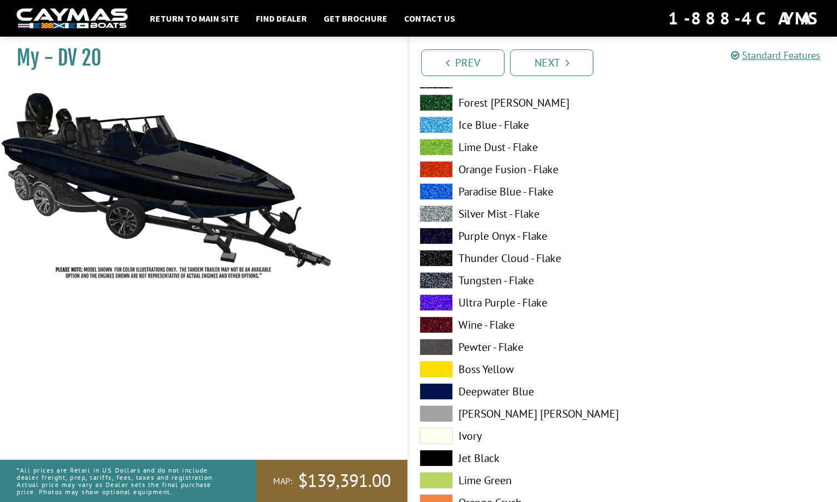
scroll to position [4279, 0]
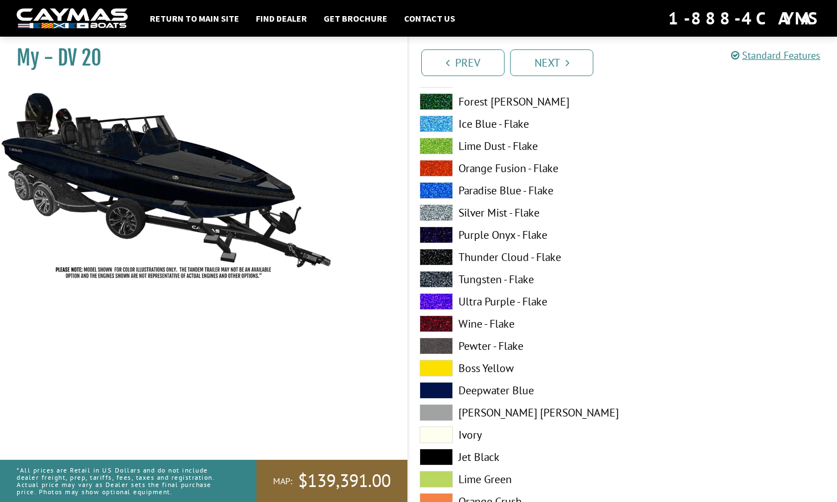
click at [440, 256] on span at bounding box center [436, 257] width 33 height 17
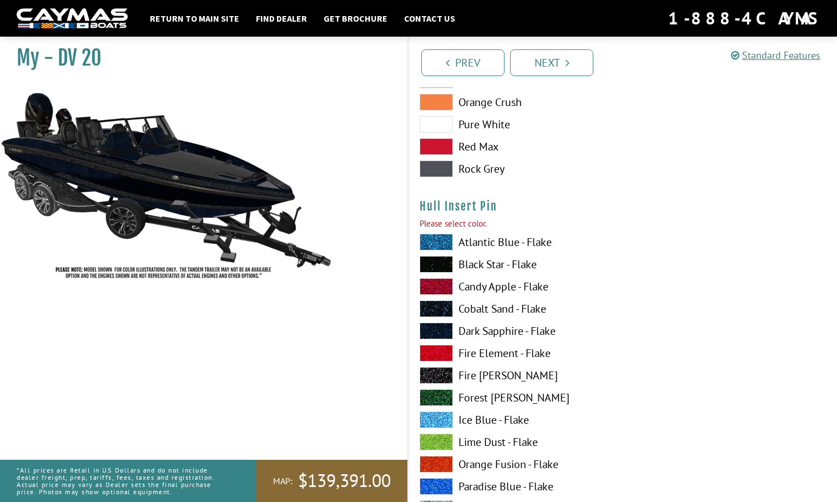
scroll to position [4682, 0]
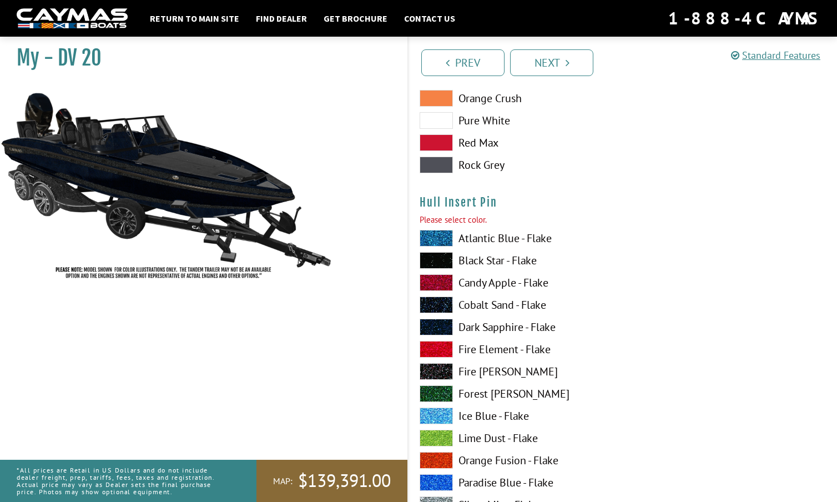
click at [440, 300] on span at bounding box center [436, 305] width 33 height 17
click at [444, 233] on span at bounding box center [436, 238] width 33 height 17
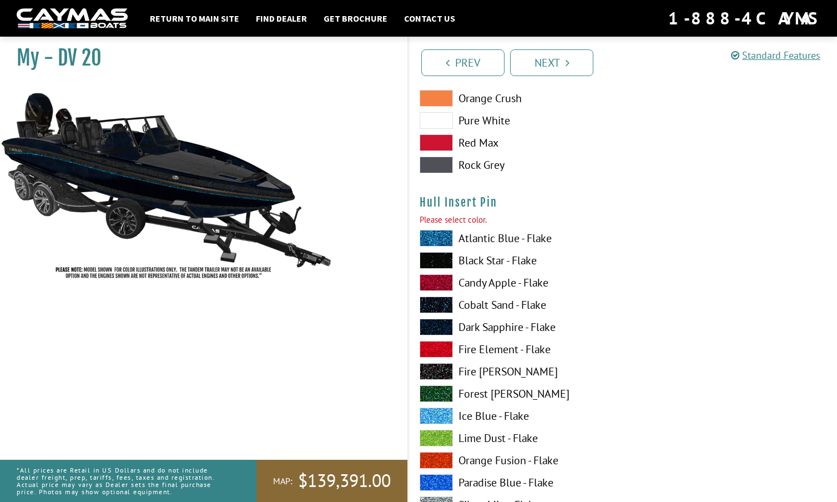
click at [436, 411] on span at bounding box center [436, 416] width 33 height 17
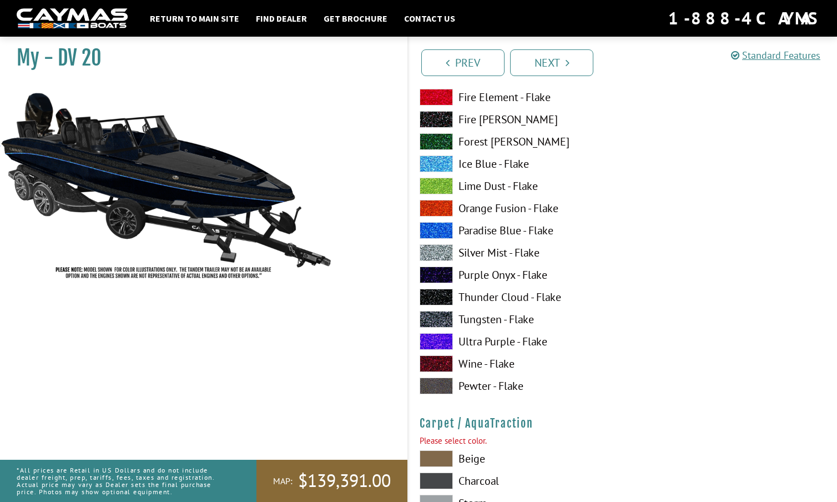
scroll to position [4936, 0]
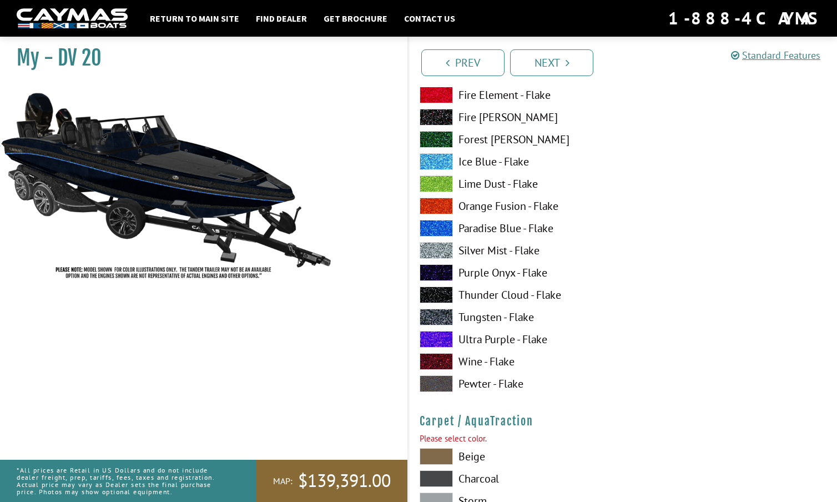
click at [445, 245] on span at bounding box center [436, 250] width 33 height 17
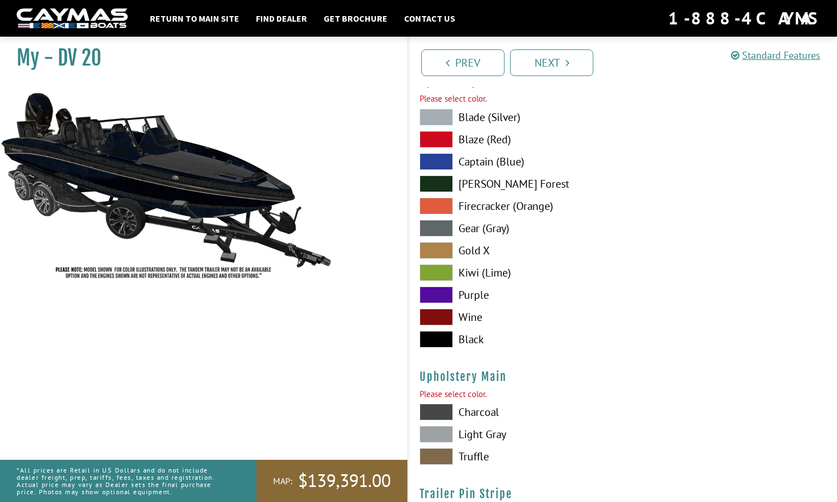
scroll to position [5394, 0]
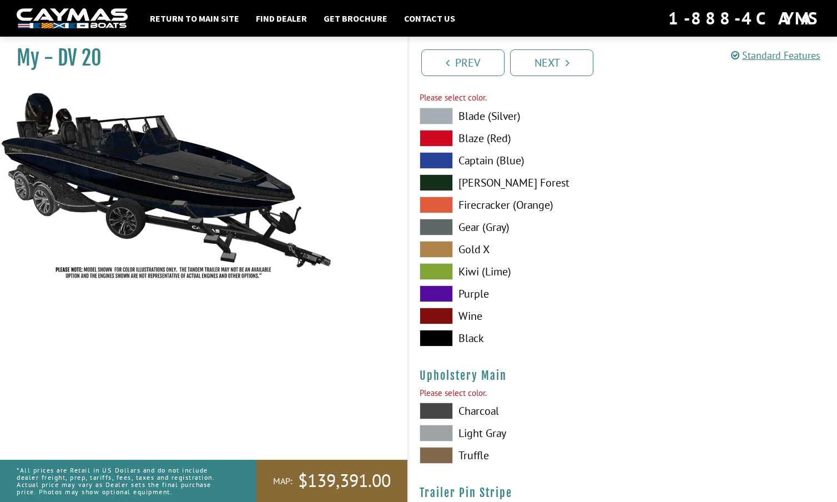
click at [443, 152] on span at bounding box center [436, 160] width 33 height 17
click at [443, 109] on span at bounding box center [436, 116] width 33 height 17
click at [443, 219] on span at bounding box center [436, 227] width 33 height 17
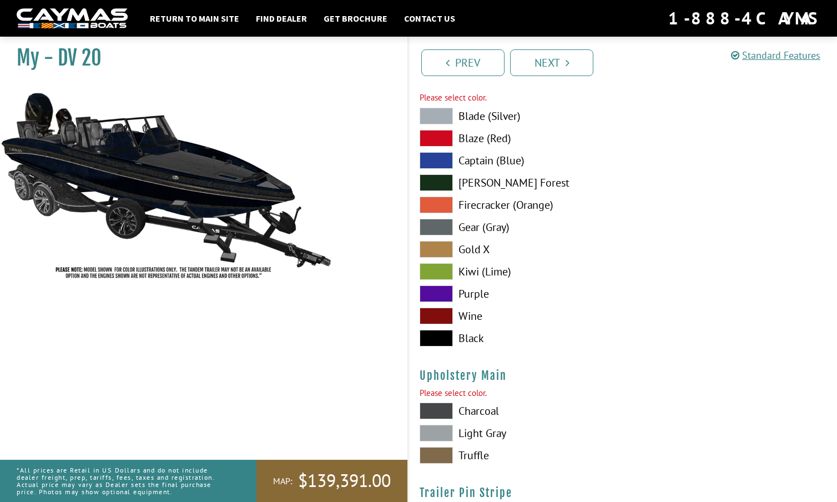
click at [443, 219] on span at bounding box center [436, 227] width 33 height 17
click at [442, 288] on span at bounding box center [436, 293] width 33 height 17
click at [437, 333] on span at bounding box center [436, 338] width 33 height 17
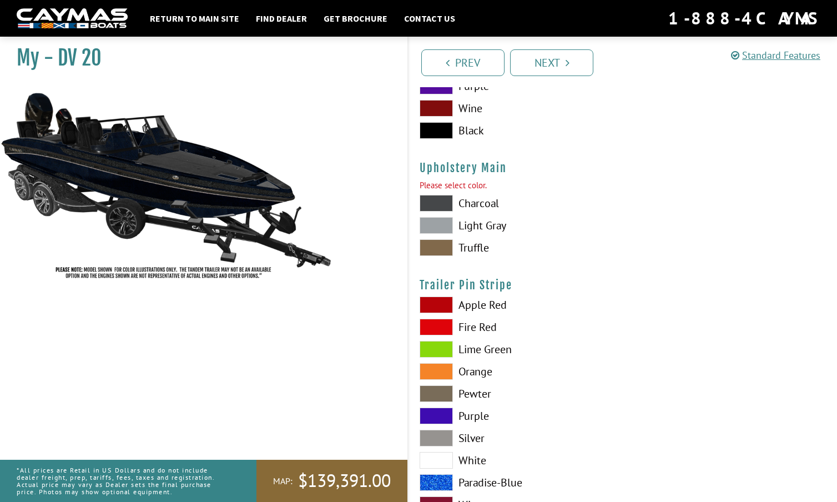
scroll to position [5601, 0]
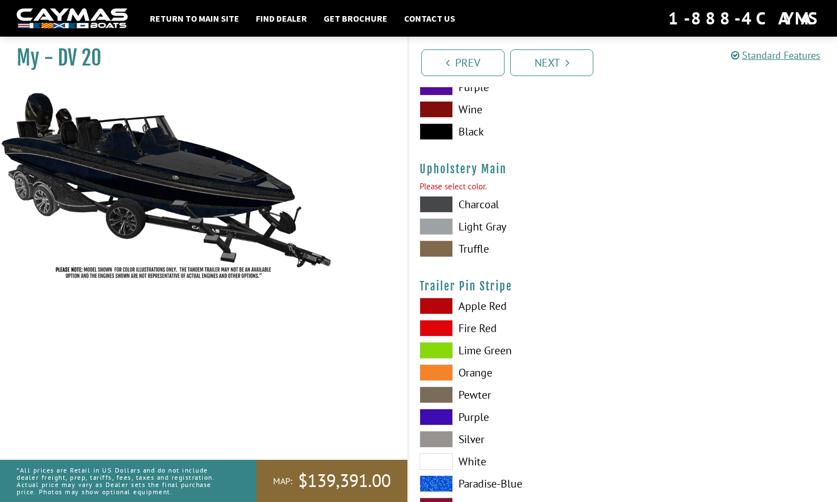
click at [443, 198] on span at bounding box center [436, 204] width 33 height 17
click at [440, 220] on span at bounding box center [436, 226] width 33 height 17
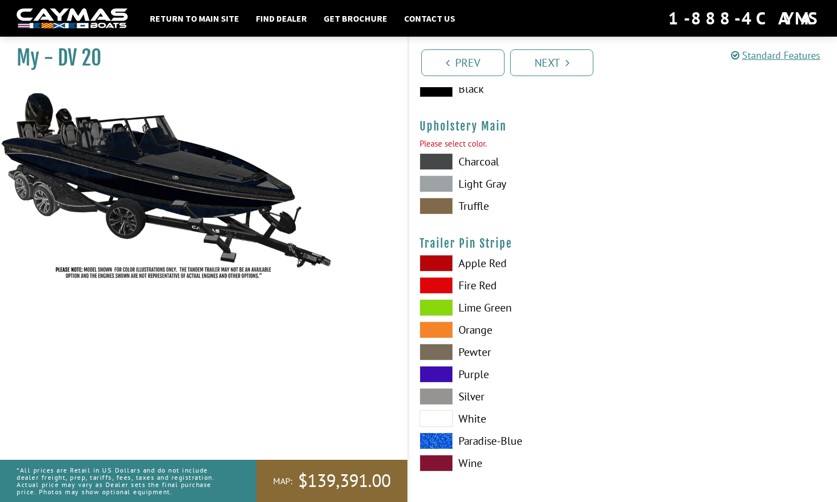
scroll to position [5642, 0]
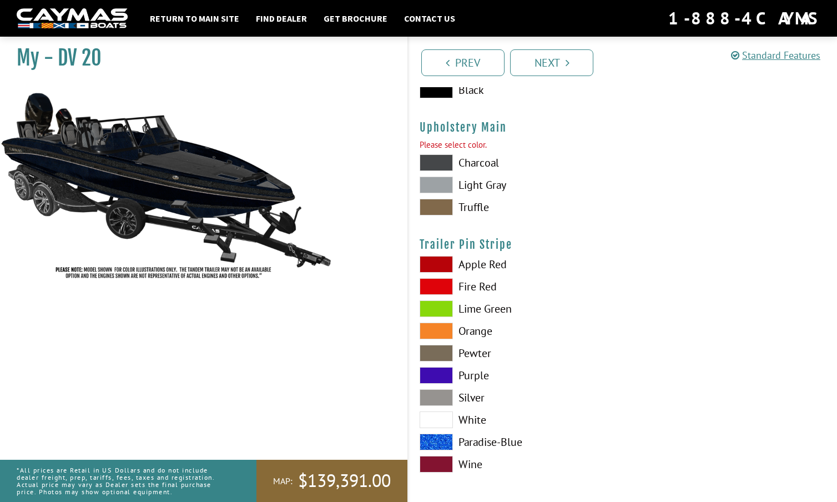
click at [435, 370] on span at bounding box center [436, 375] width 33 height 17
click at [444, 280] on span at bounding box center [436, 286] width 33 height 17
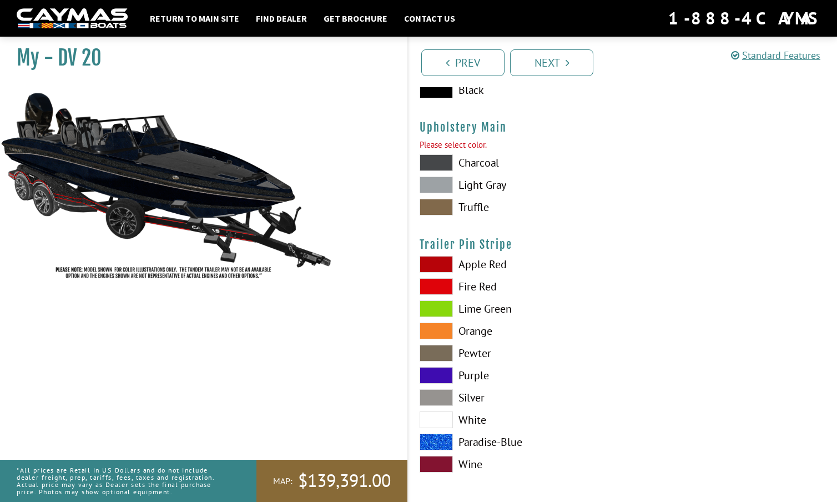
click at [444, 280] on span at bounding box center [436, 286] width 33 height 17
click at [435, 434] on span at bounding box center [436, 442] width 33 height 17
click at [439, 367] on span at bounding box center [436, 375] width 33 height 17
click at [554, 55] on link "Next" at bounding box center [551, 62] width 83 height 27
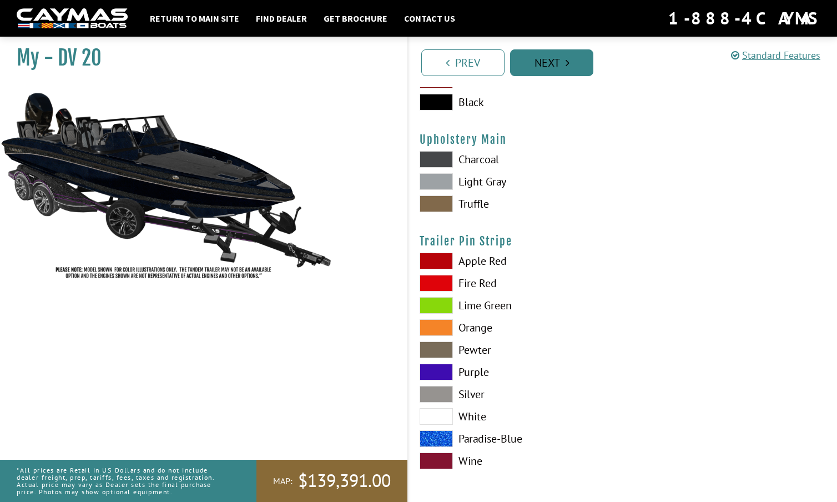
click at [554, 55] on link "Next" at bounding box center [551, 62] width 83 height 27
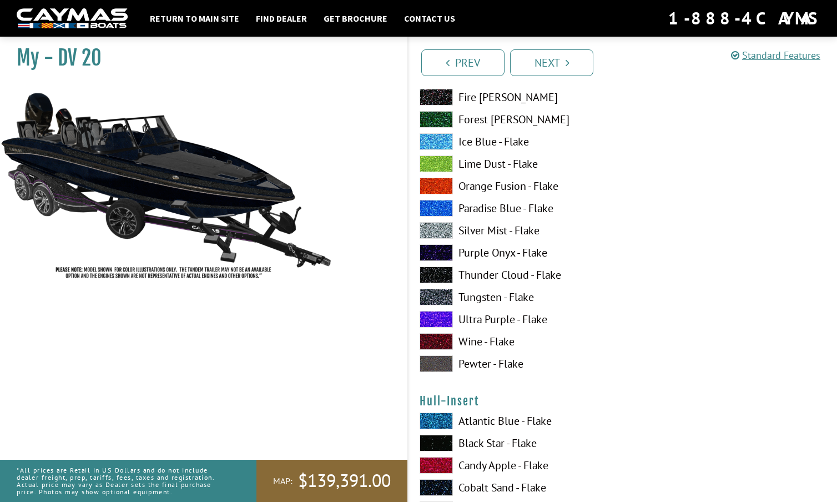
scroll to position [3693, 0]
click at [445, 272] on span at bounding box center [436, 275] width 33 height 17
click at [446, 267] on span at bounding box center [436, 275] width 33 height 17
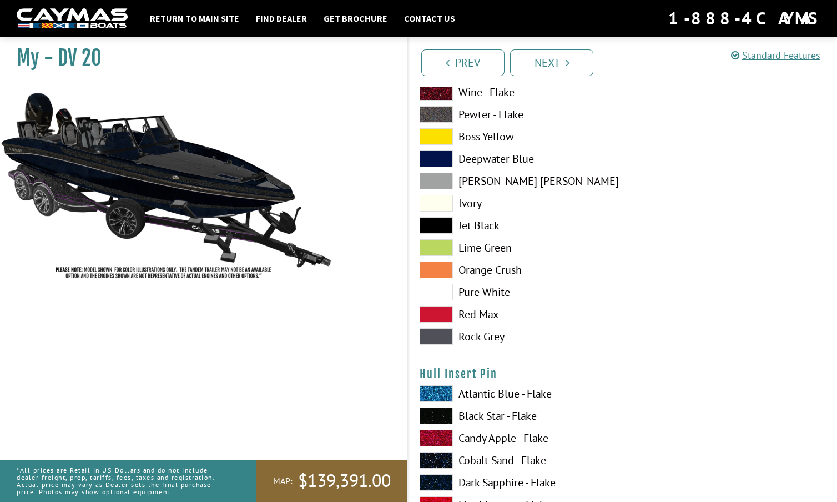
scroll to position [4401, 0]
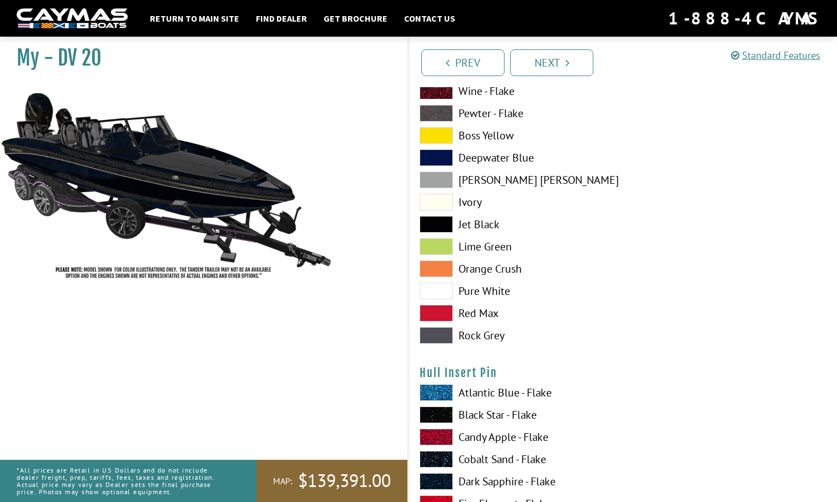
click at [446, 333] on span at bounding box center [436, 335] width 33 height 17
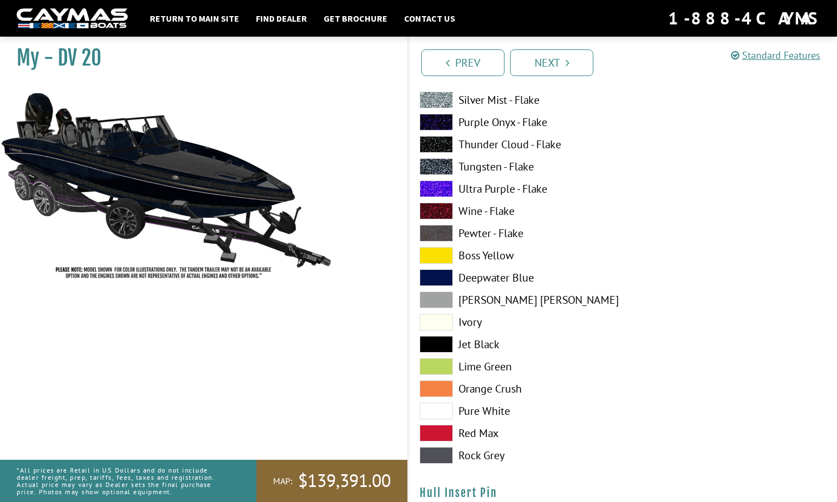
scroll to position [4279, 0]
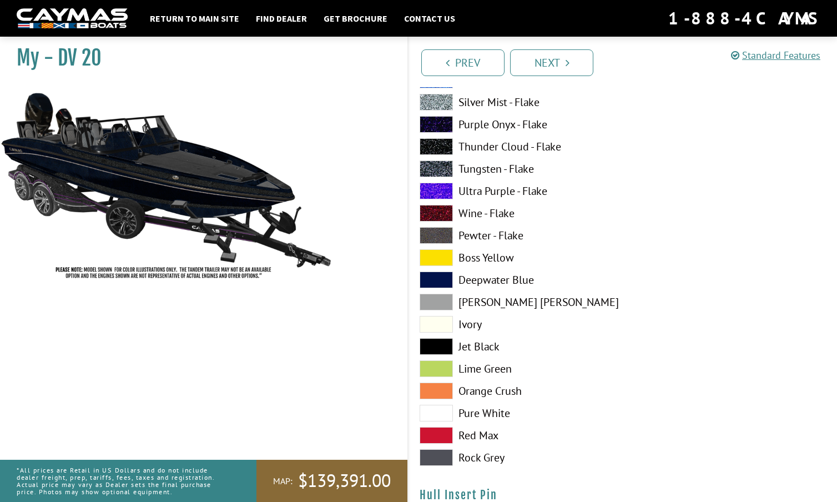
click at [437, 140] on span at bounding box center [436, 146] width 33 height 17
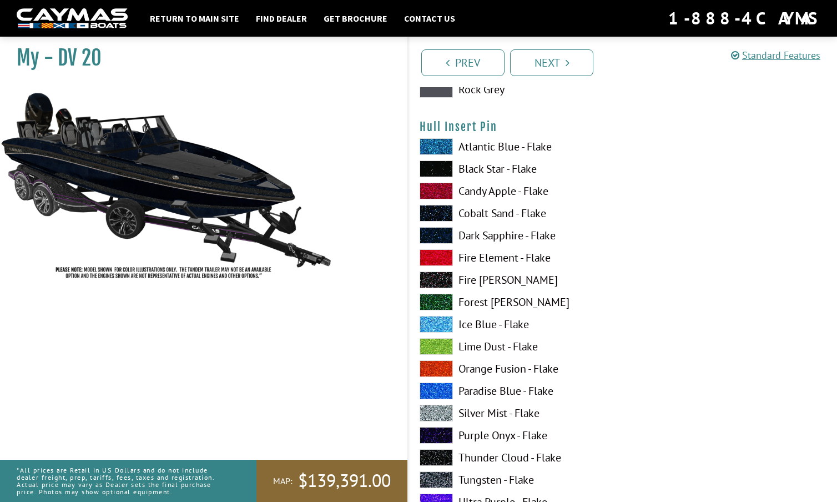
scroll to position [4666, 0]
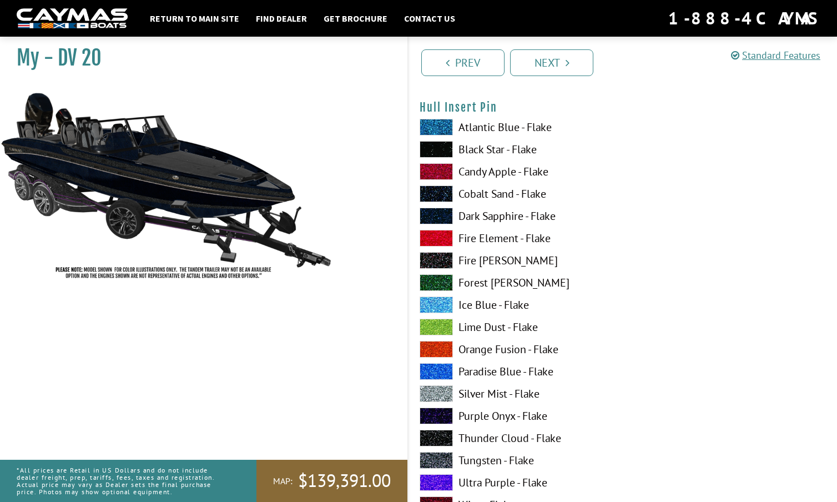
click at [432, 213] on span at bounding box center [436, 216] width 33 height 17
click at [445, 212] on span at bounding box center [436, 216] width 33 height 17
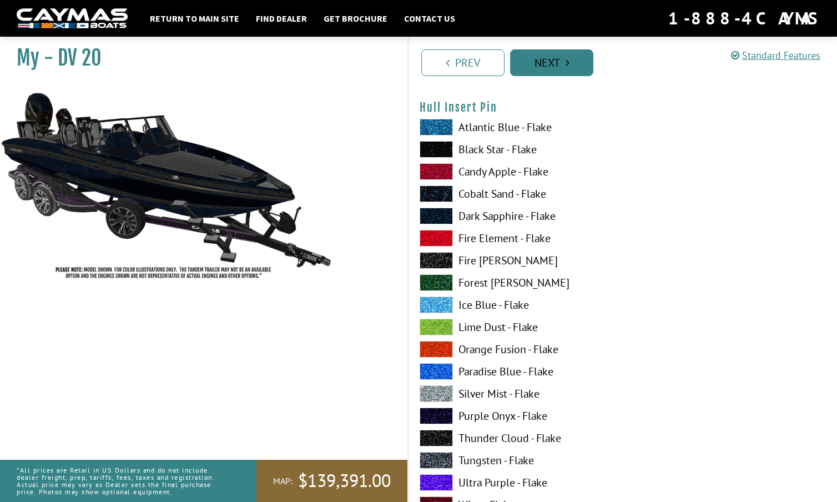
click at [549, 66] on link "Next" at bounding box center [551, 62] width 83 height 27
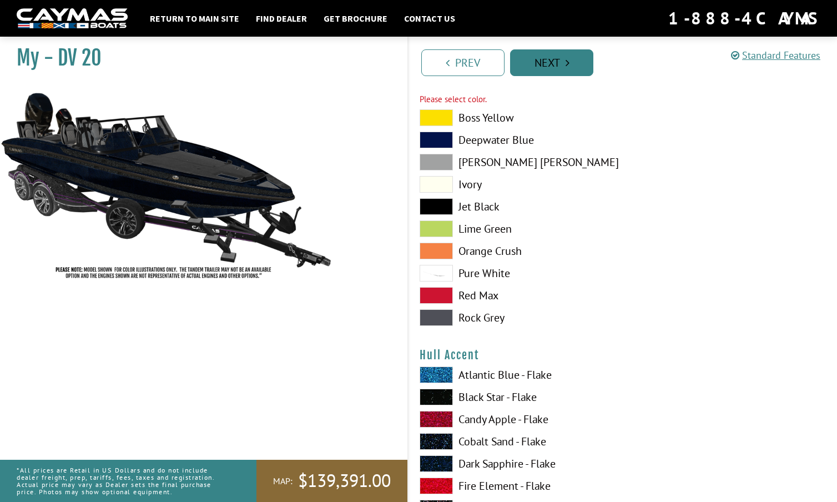
scroll to position [2585, 0]
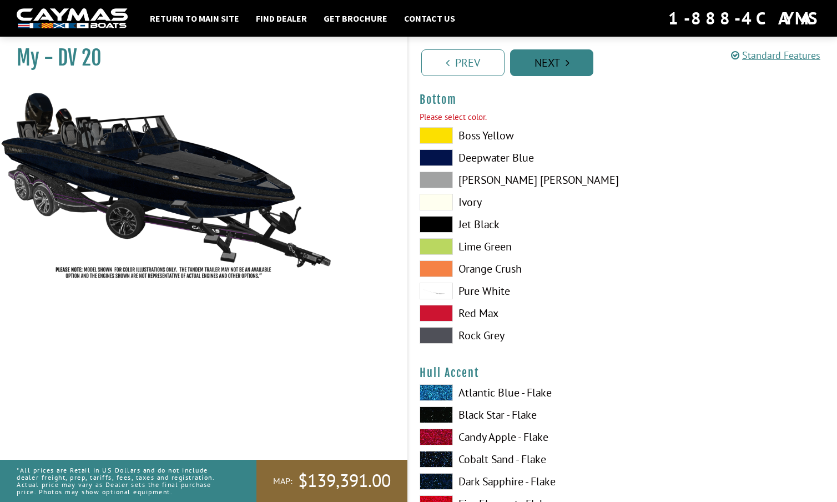
click at [554, 60] on link "Next" at bounding box center [551, 62] width 83 height 27
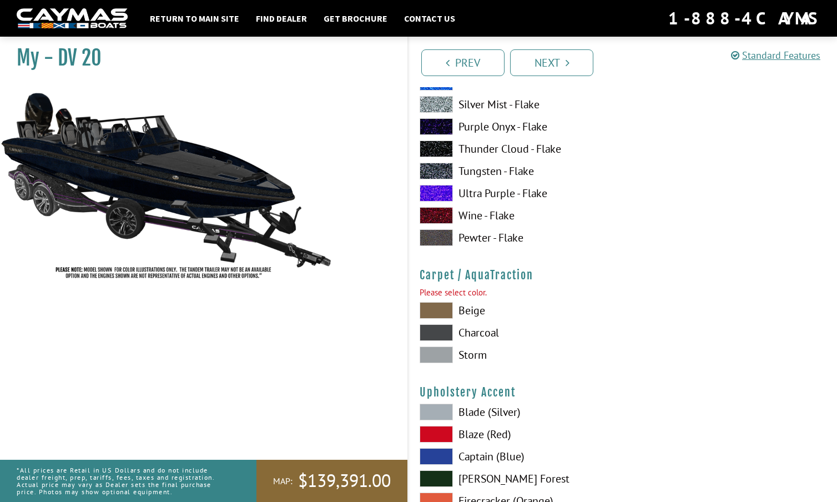
scroll to position [4956, 0]
click at [448, 170] on span at bounding box center [436, 171] width 33 height 17
click at [443, 170] on span at bounding box center [436, 171] width 33 height 17
click at [444, 195] on span at bounding box center [436, 193] width 33 height 17
click at [443, 212] on span at bounding box center [436, 215] width 33 height 17
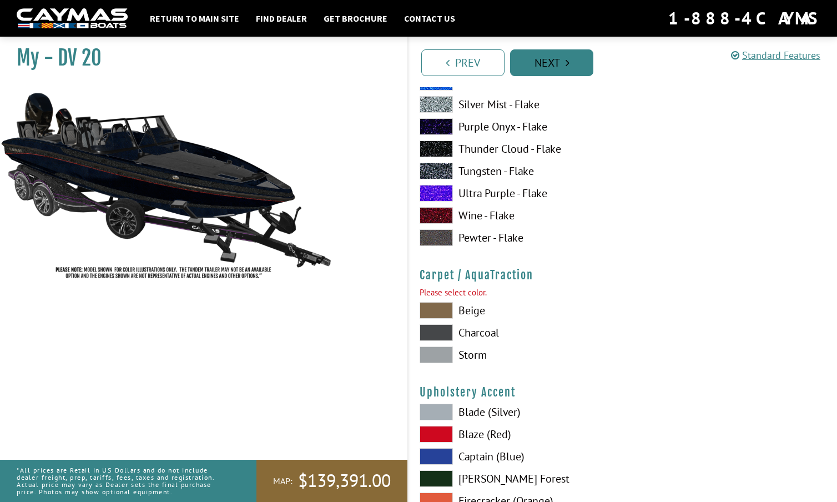
click at [563, 57] on link "Next" at bounding box center [551, 62] width 83 height 27
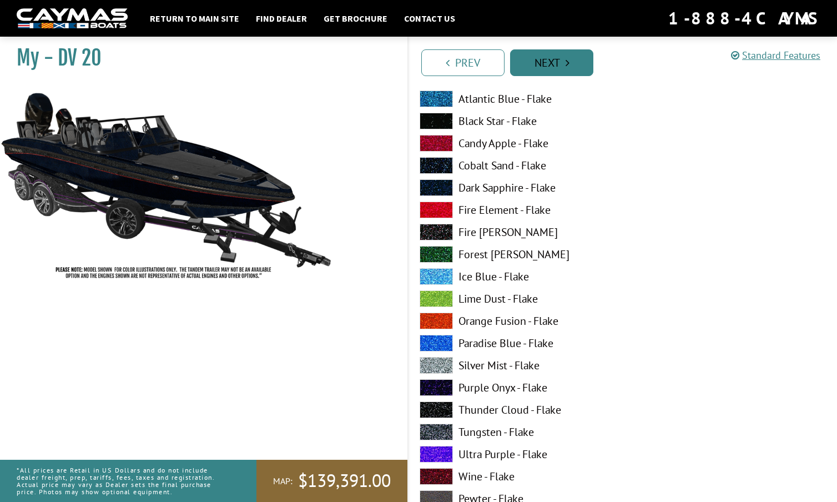
scroll to position [2585, 0]
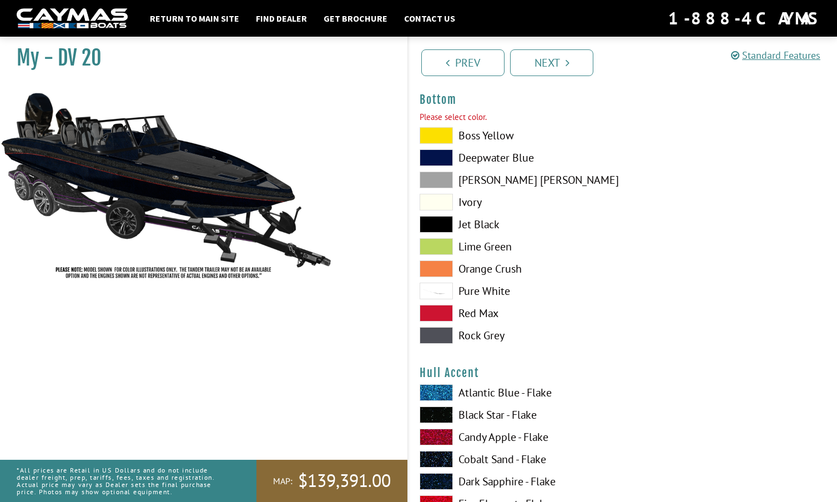
click at [443, 155] on span at bounding box center [436, 157] width 33 height 17
click at [438, 221] on span at bounding box center [436, 224] width 33 height 17
click at [555, 66] on link "Next" at bounding box center [551, 62] width 83 height 27
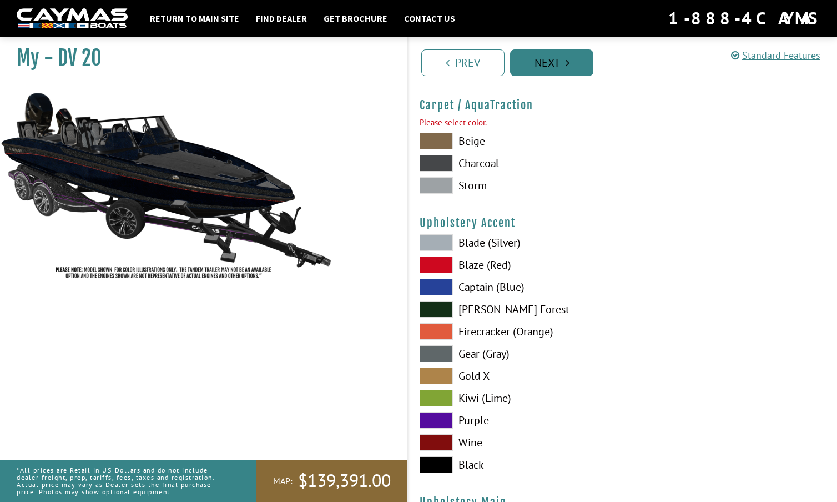
scroll to position [5115, 0]
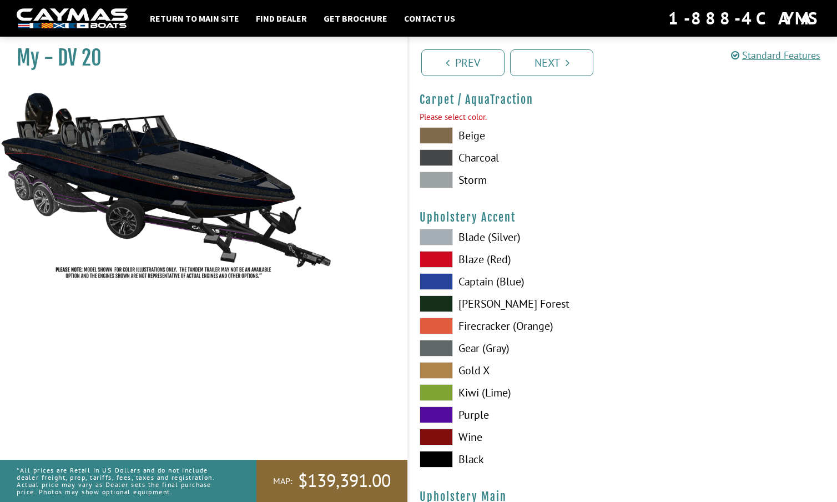
click at [443, 154] on span at bounding box center [436, 157] width 33 height 17
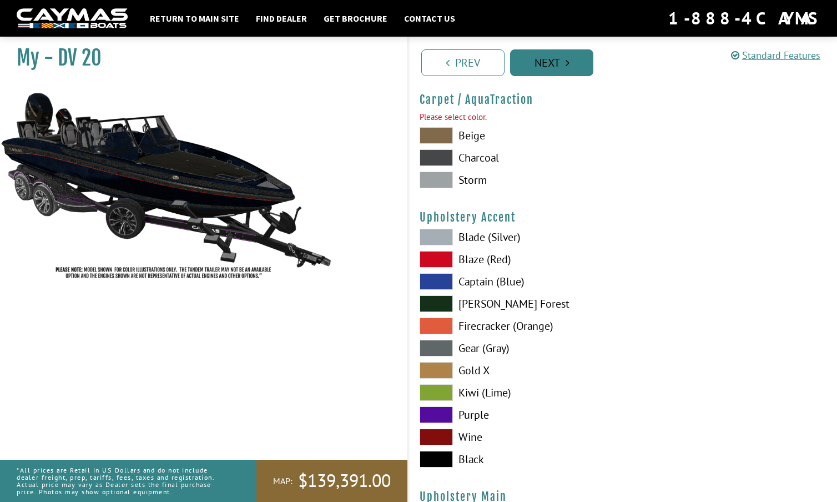
click at [562, 57] on link "Next" at bounding box center [551, 62] width 83 height 27
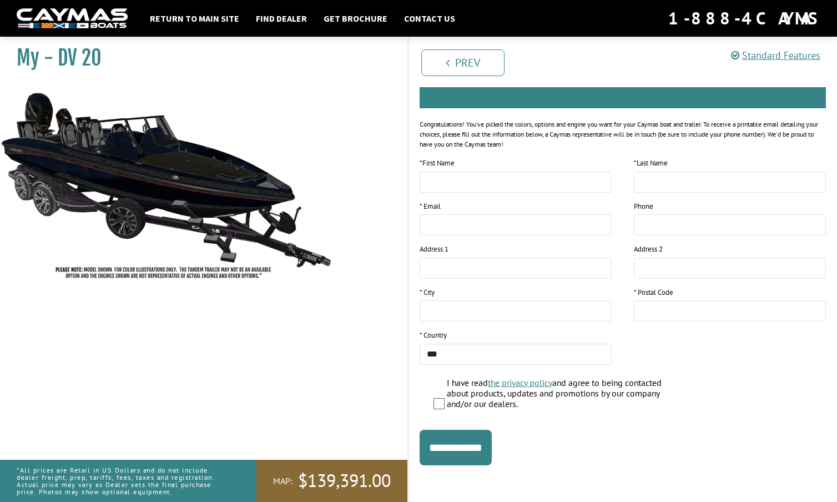
scroll to position [113, 0]
click at [233, 217] on img at bounding box center [166, 185] width 333 height 202
click at [73, 128] on img at bounding box center [166, 185] width 333 height 202
click at [463, 438] on input "**********" at bounding box center [456, 448] width 72 height 36
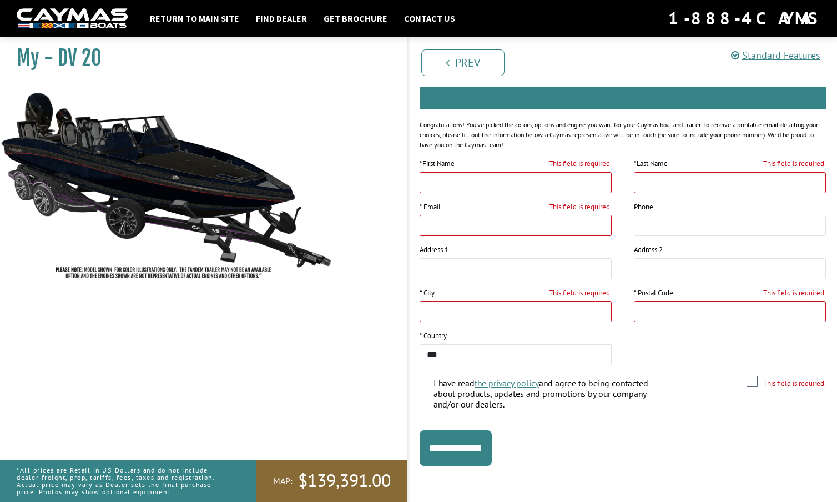
scroll to position [40, 0]
